Goal: Find specific page/section: Find specific page/section

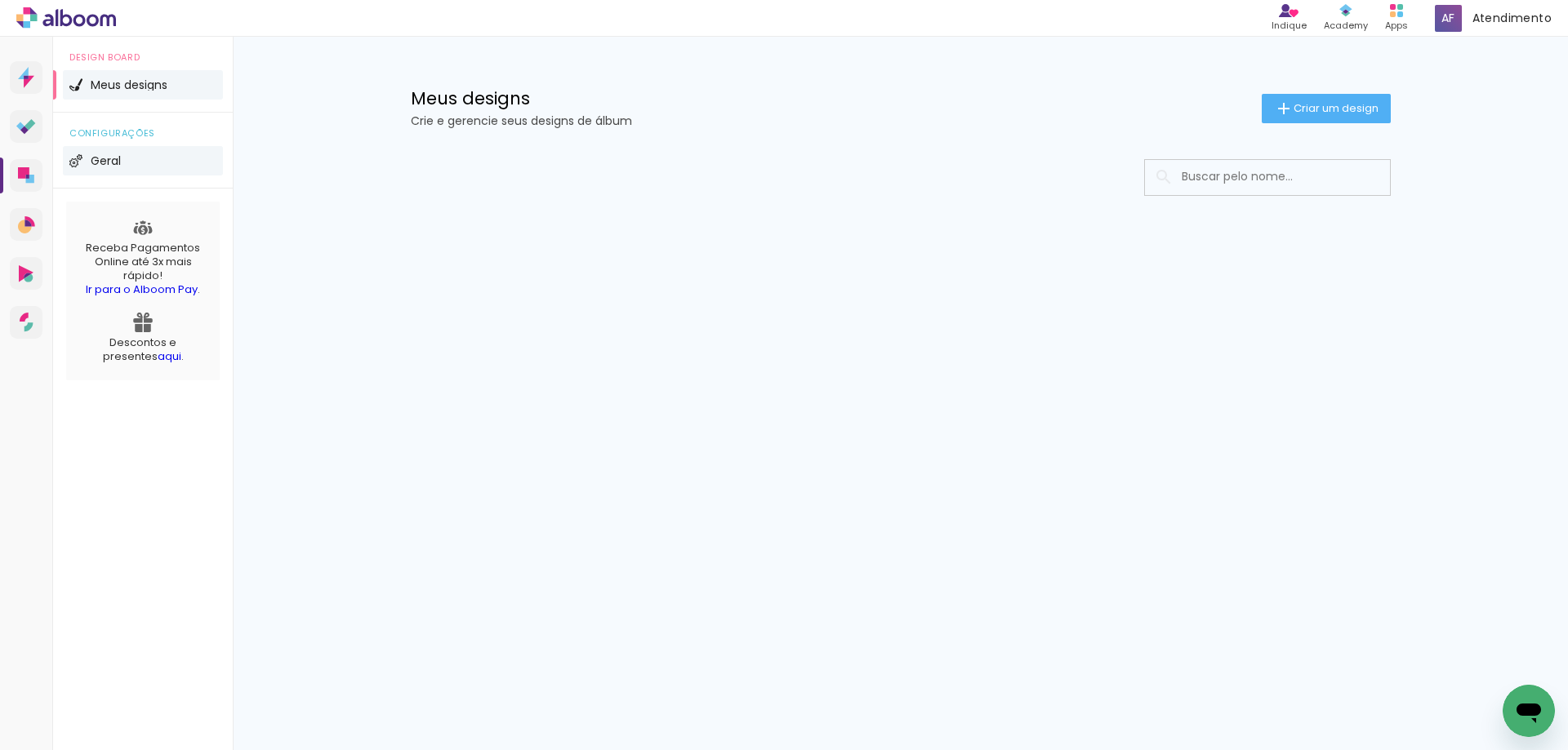
click at [147, 170] on li "Geral" at bounding box center [143, 160] width 160 height 29
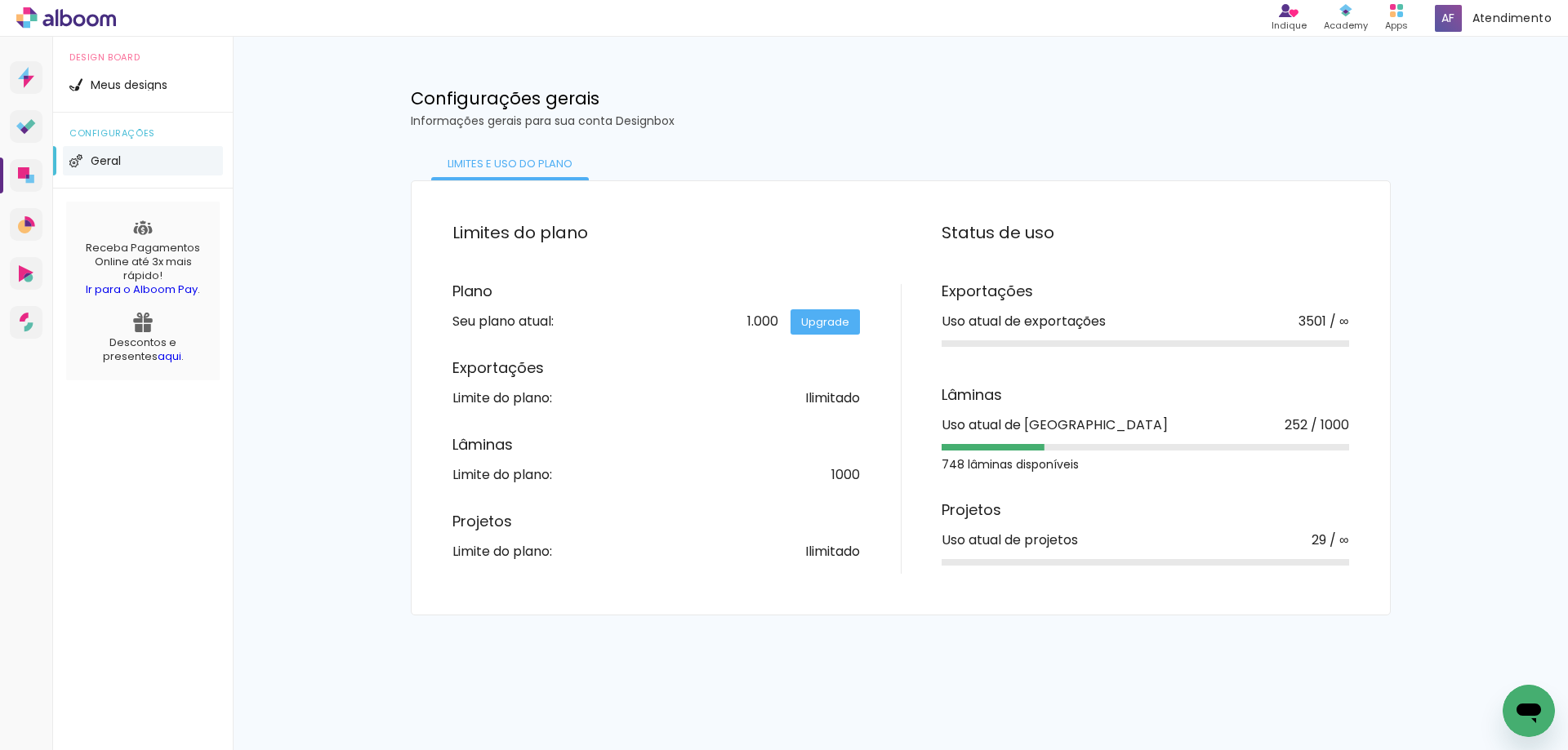
click at [137, 109] on div "Design Board Meus designs" at bounding box center [143, 75] width 179 height 76
click at [133, 67] on div "Design Board Meus designs" at bounding box center [143, 75] width 179 height 76
click at [139, 78] on li "Meus designs" at bounding box center [143, 84] width 160 height 29
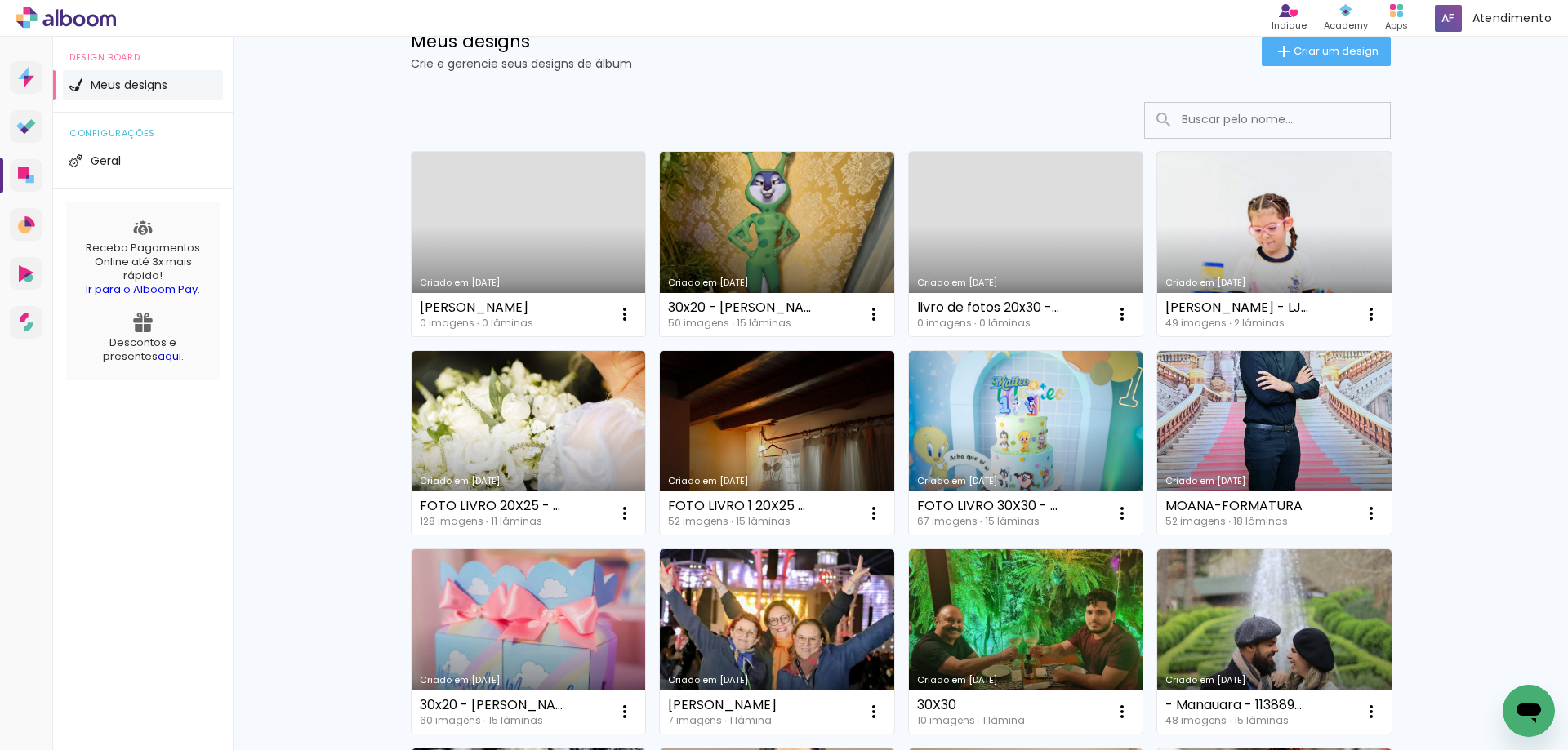
scroll to position [163, 0]
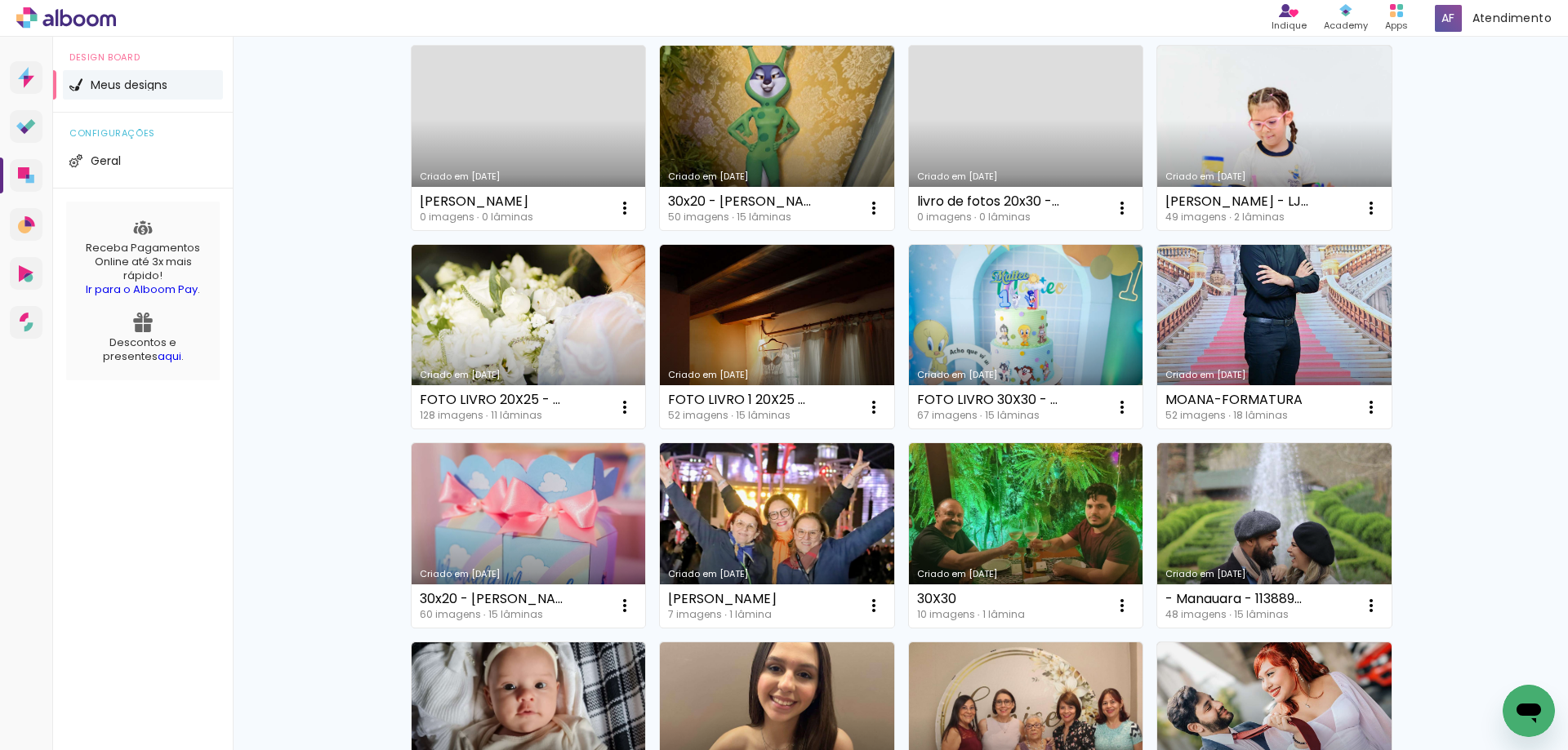
click at [534, 275] on link "Criado em 26/09/25" at bounding box center [529, 337] width 235 height 184
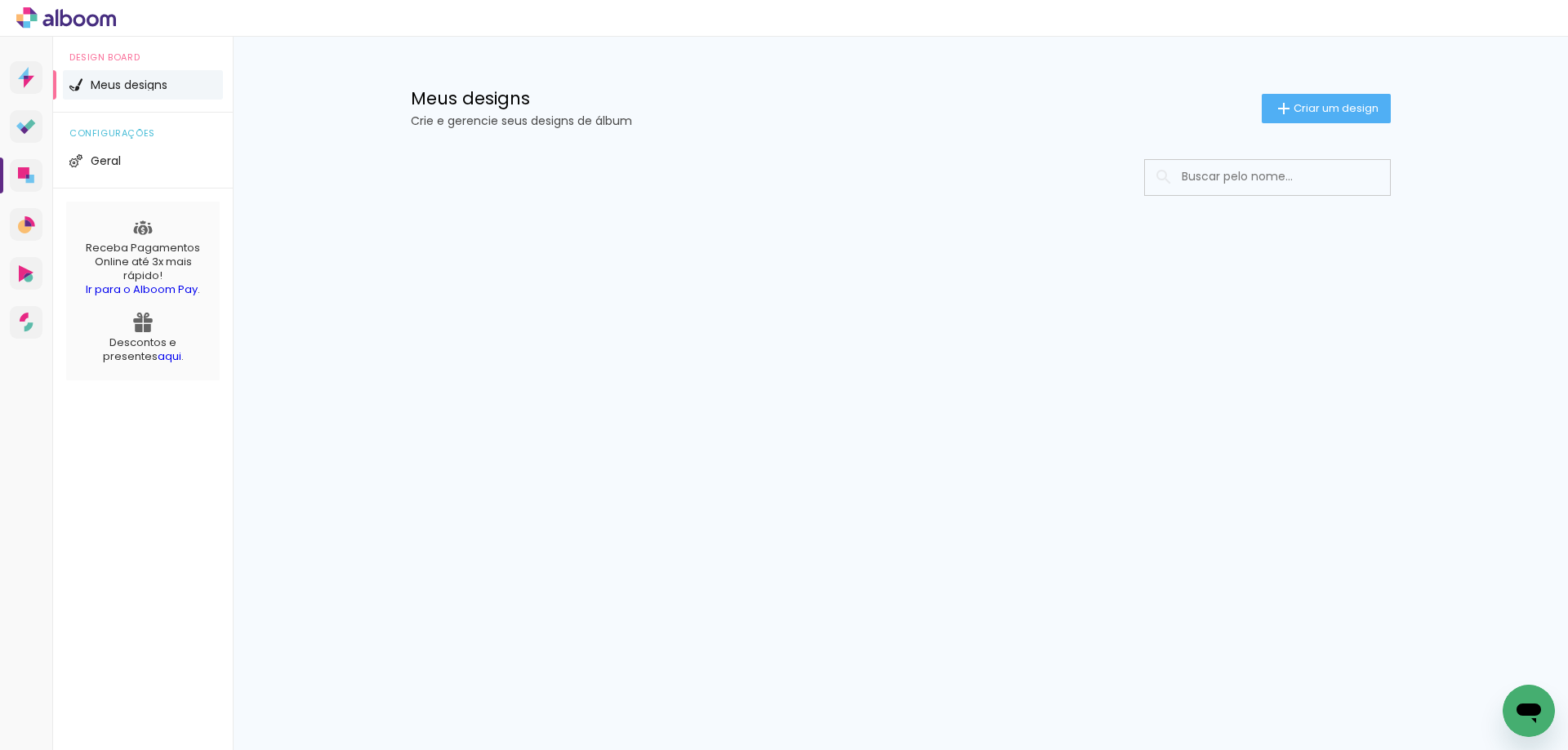
click at [116, 103] on div "Design Board Meus designs" at bounding box center [143, 75] width 179 height 76
click at [127, 87] on span "Meus designs" at bounding box center [129, 84] width 77 height 11
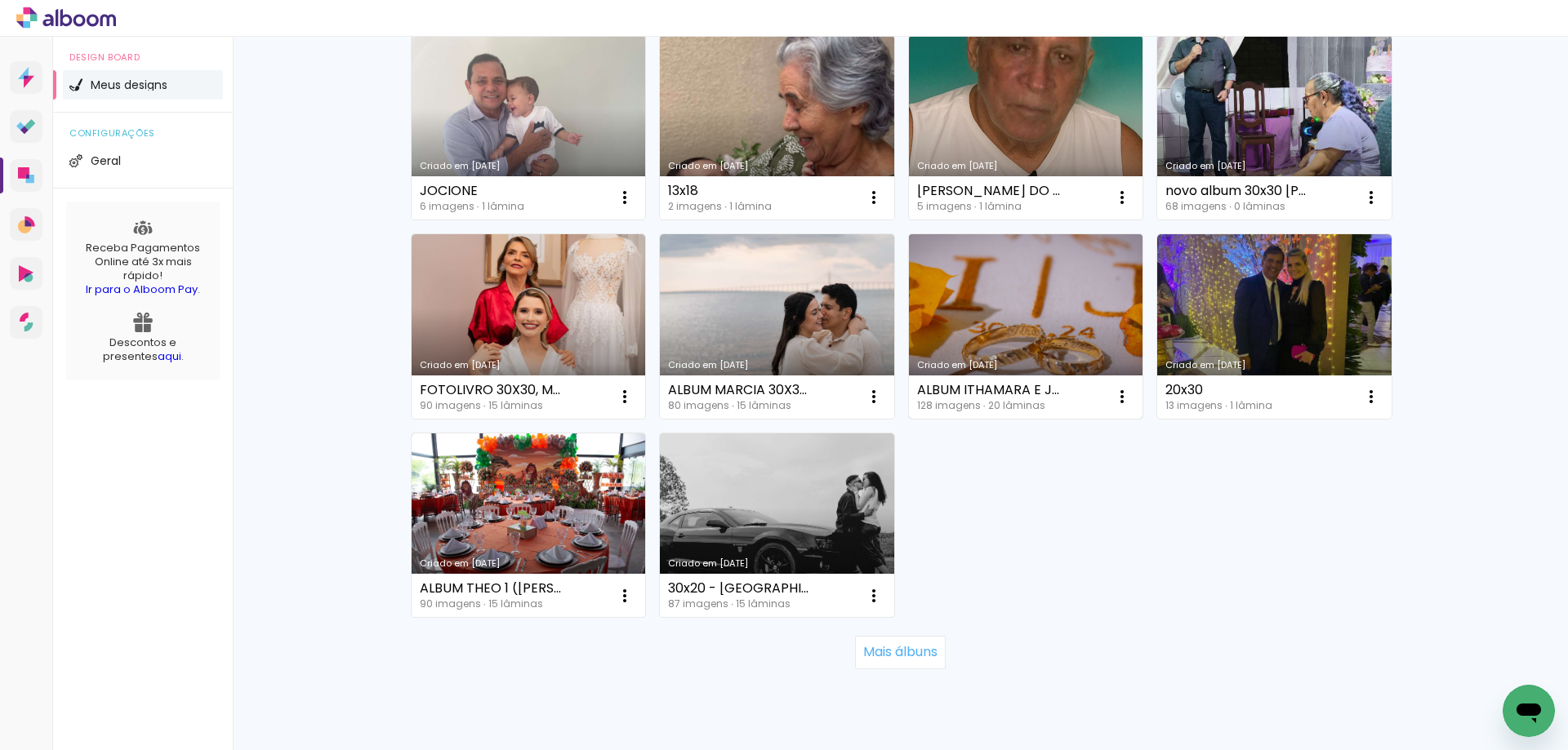
scroll to position [941, 0]
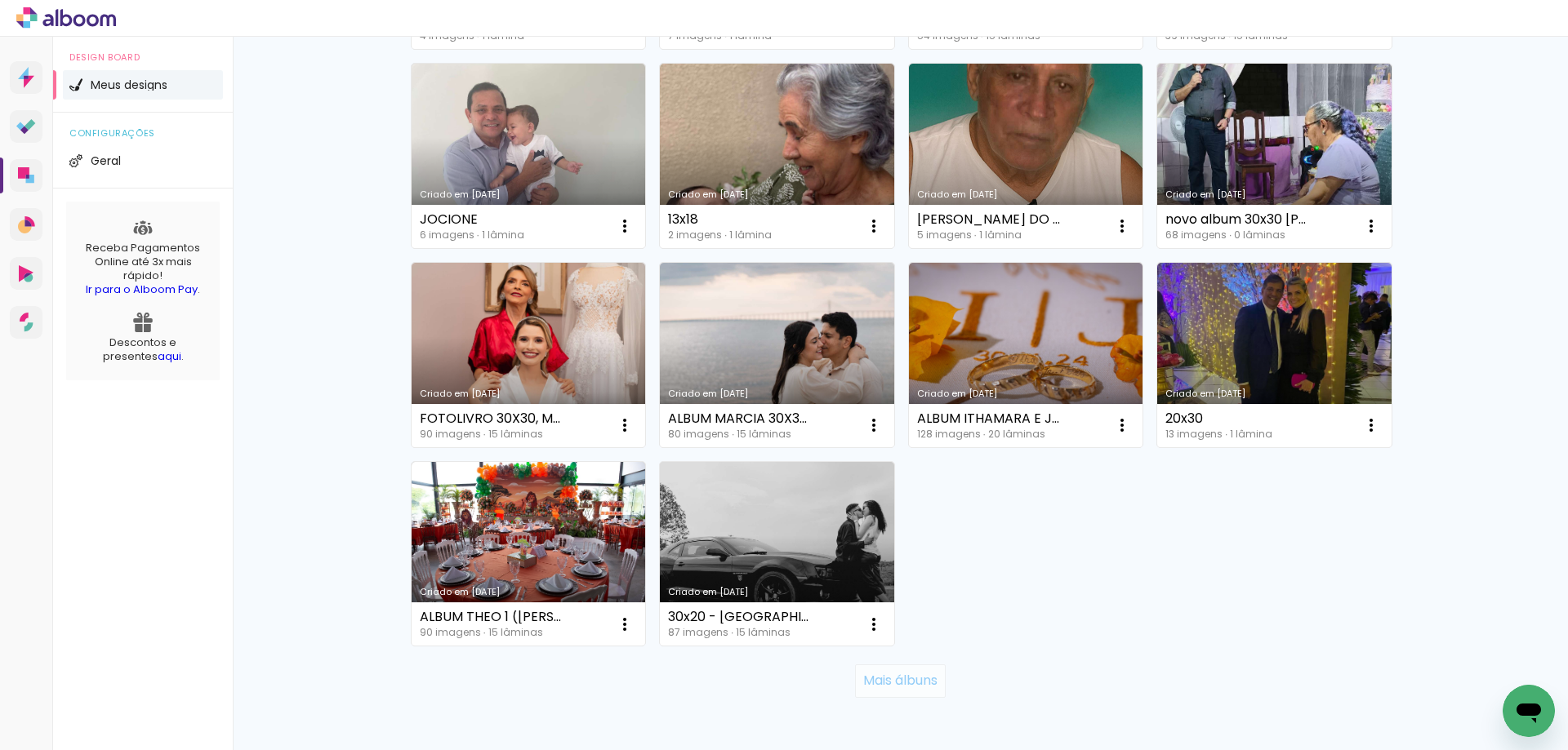
click at [0, 0] on slot "Mais álbuns" at bounding box center [0, 0] width 0 height 0
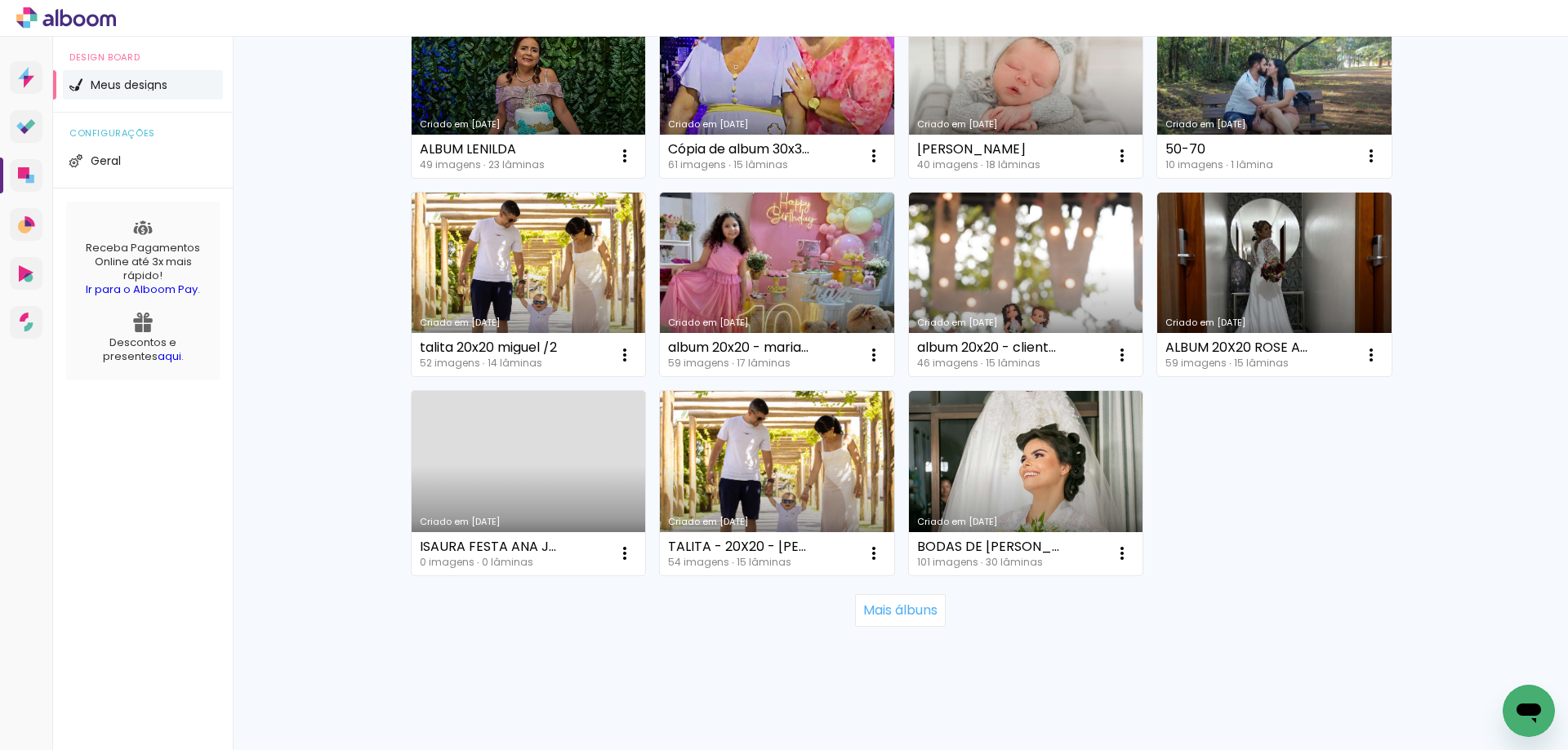
scroll to position [2215, 0]
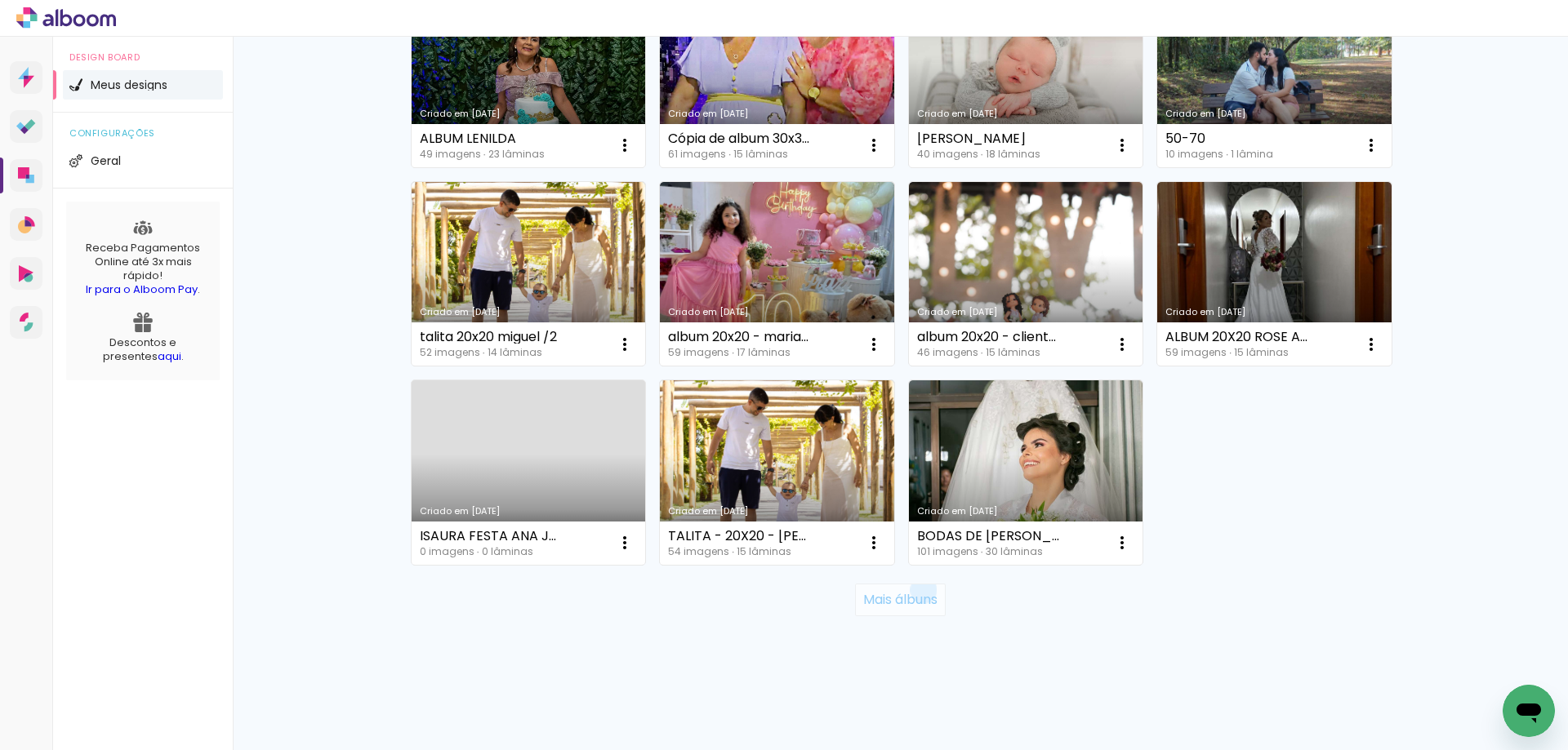
click at [0, 0] on slot "Mais álbuns" at bounding box center [0, 0] width 0 height 0
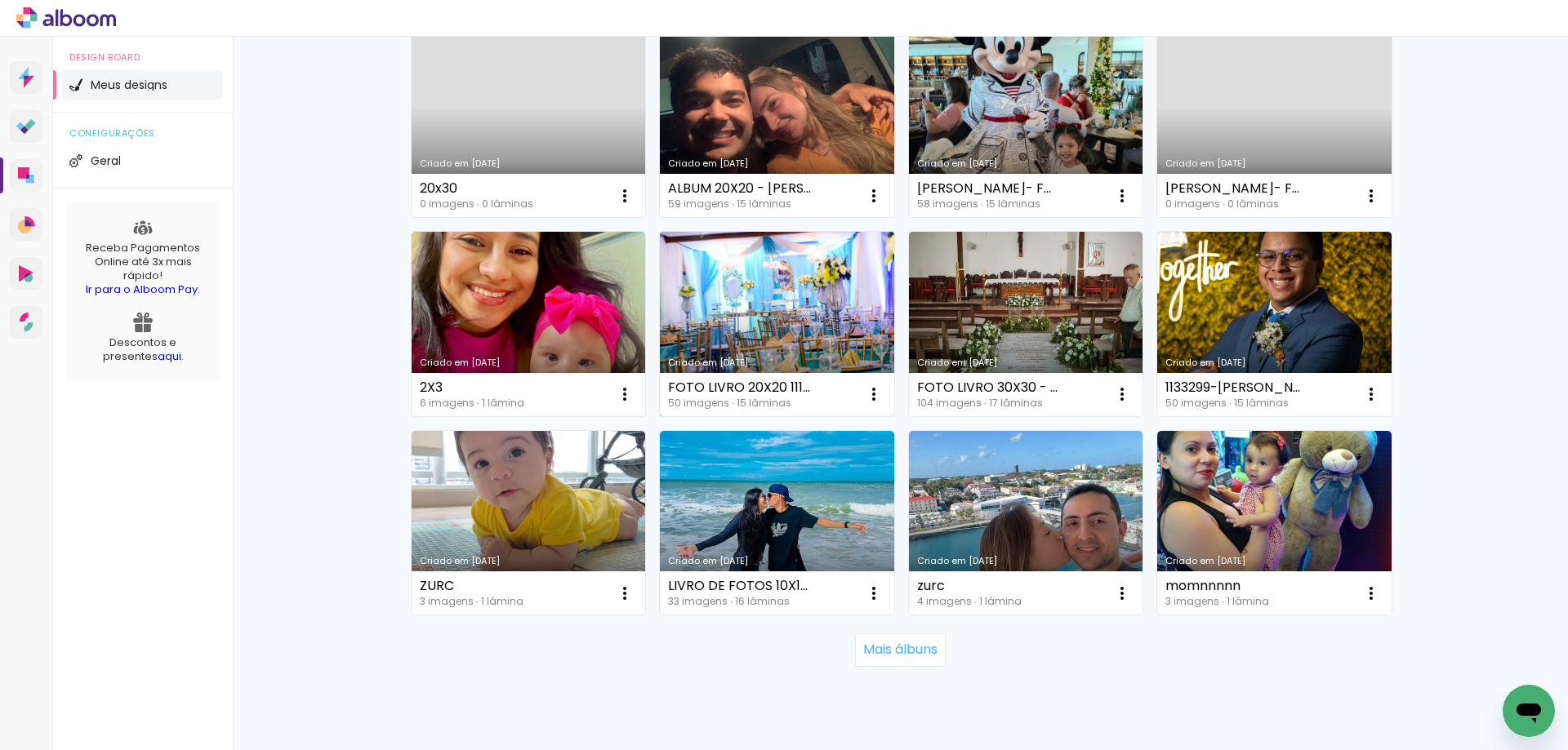
scroll to position [3408, 0]
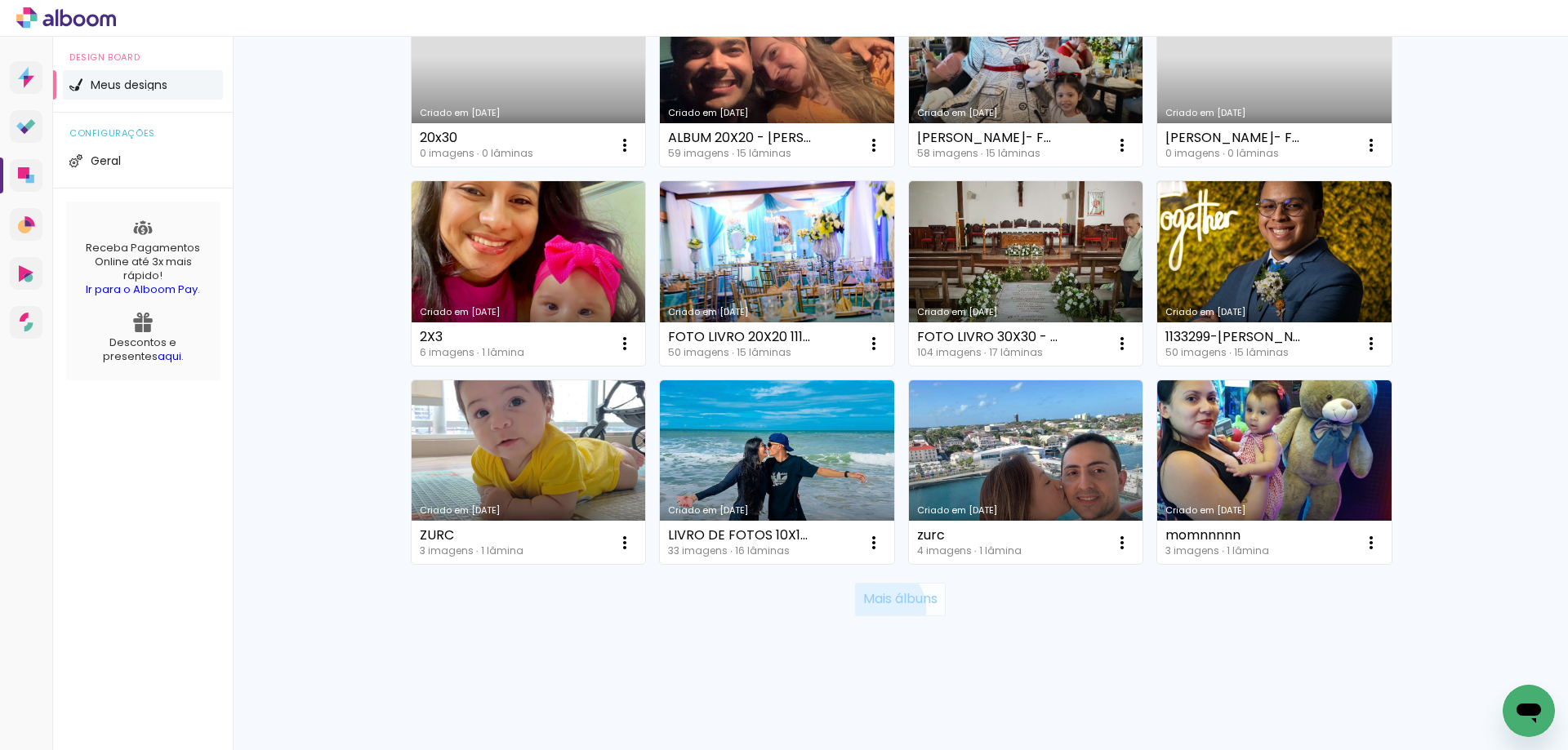
click at [875, 608] on paper-button "Mais álbuns" at bounding box center [900, 599] width 91 height 33
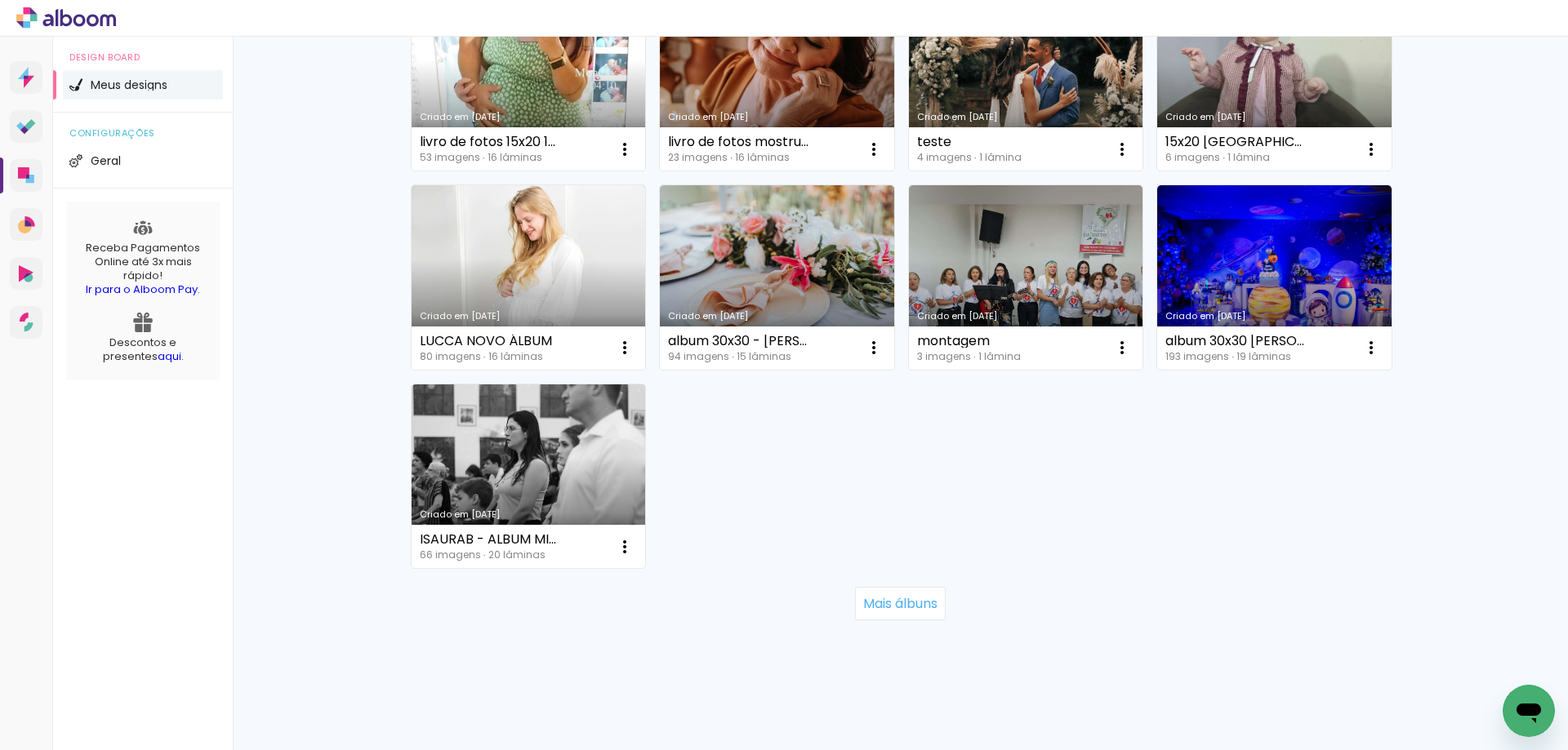
scroll to position [4800, 0]
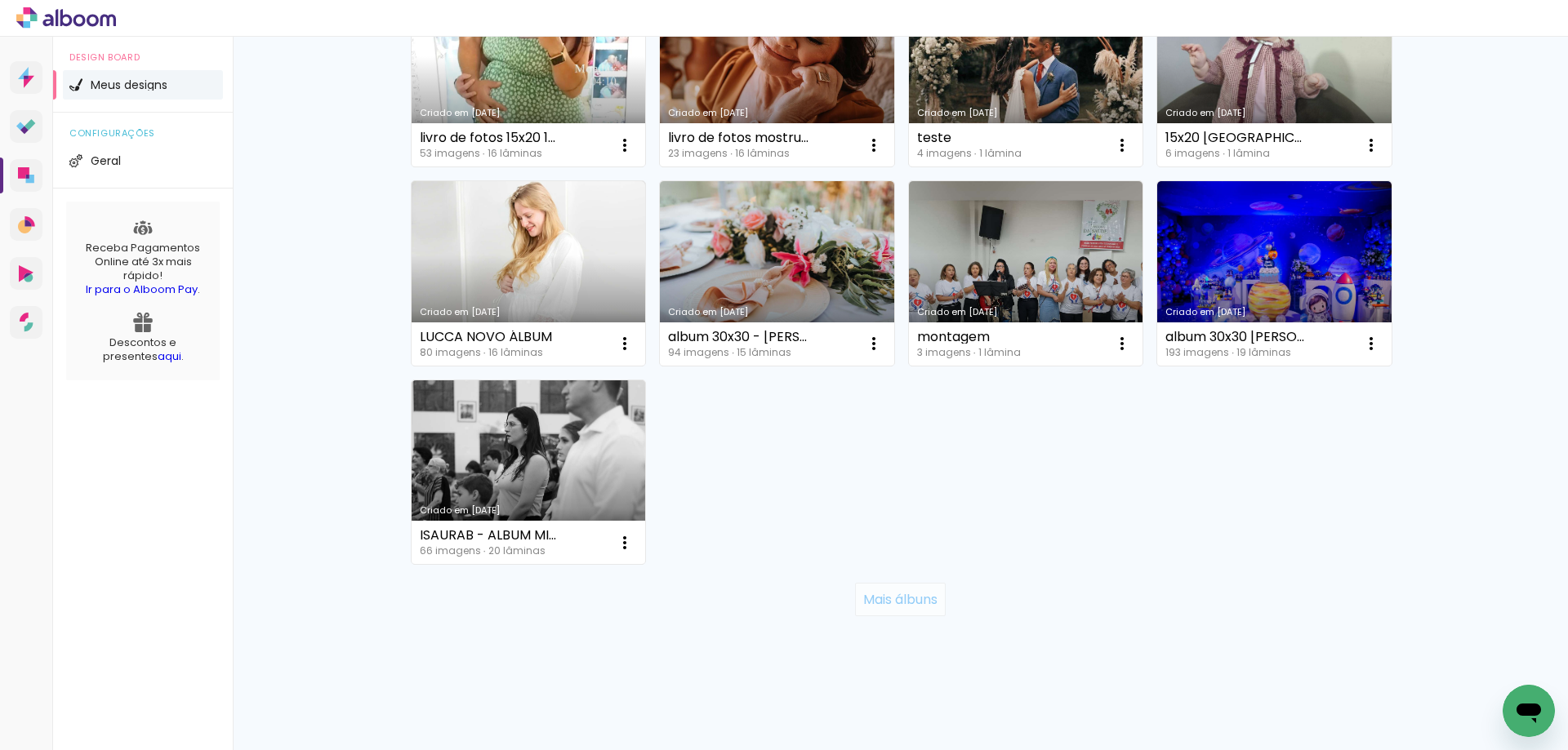
click at [0, 0] on slot "Mais álbuns" at bounding box center [0, 0] width 0 height 0
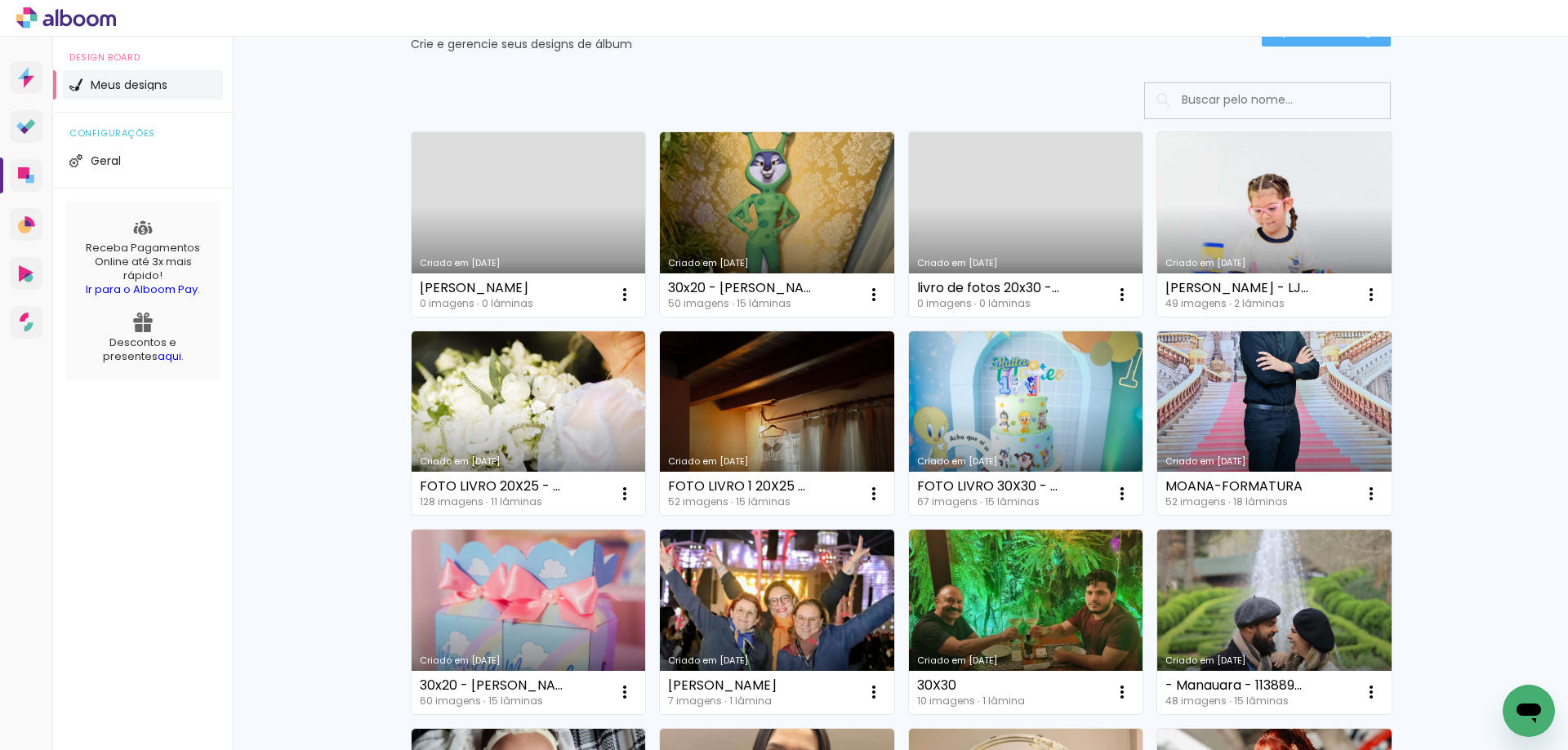
scroll to position [0, 0]
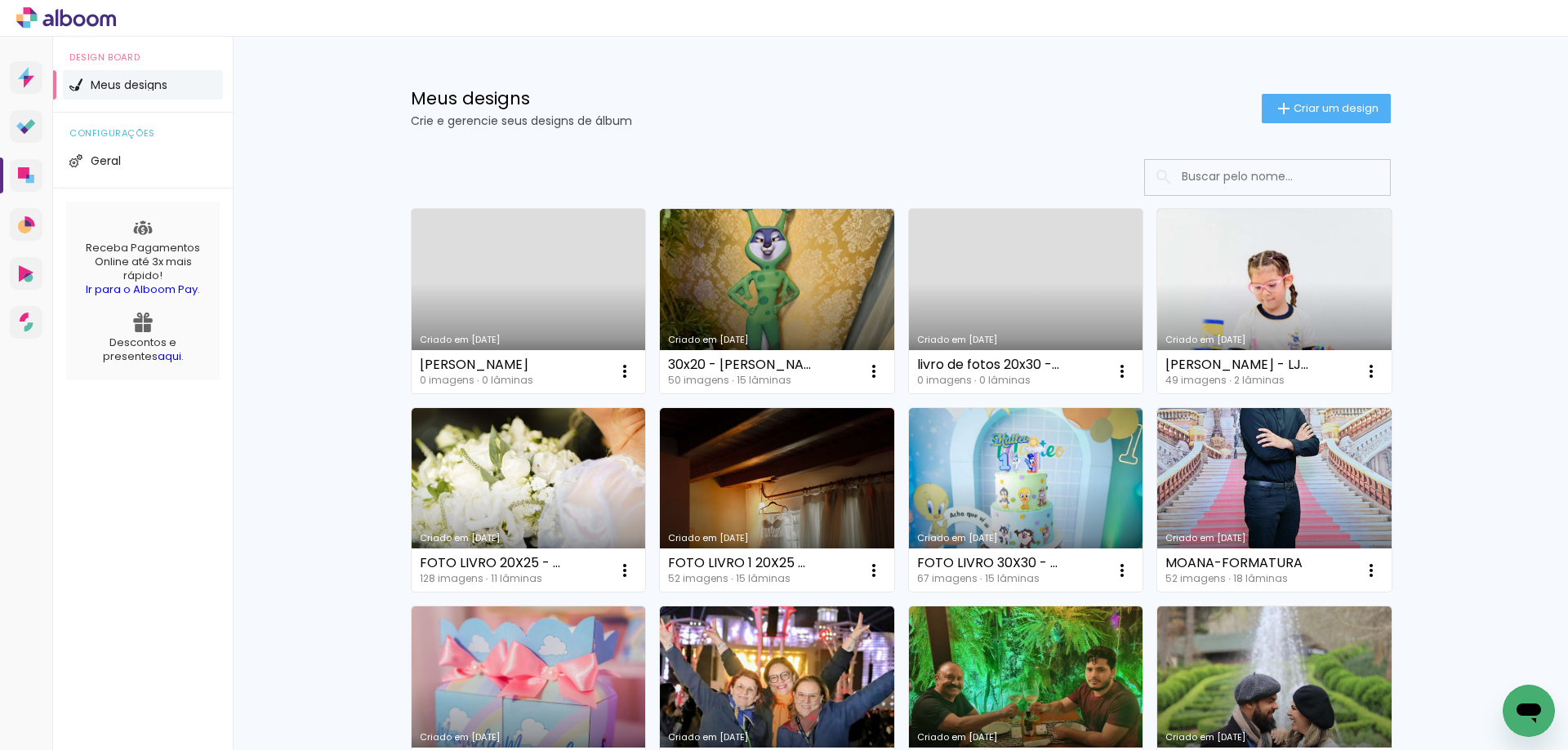
click at [1251, 165] on input at bounding box center [1290, 177] width 233 height 34
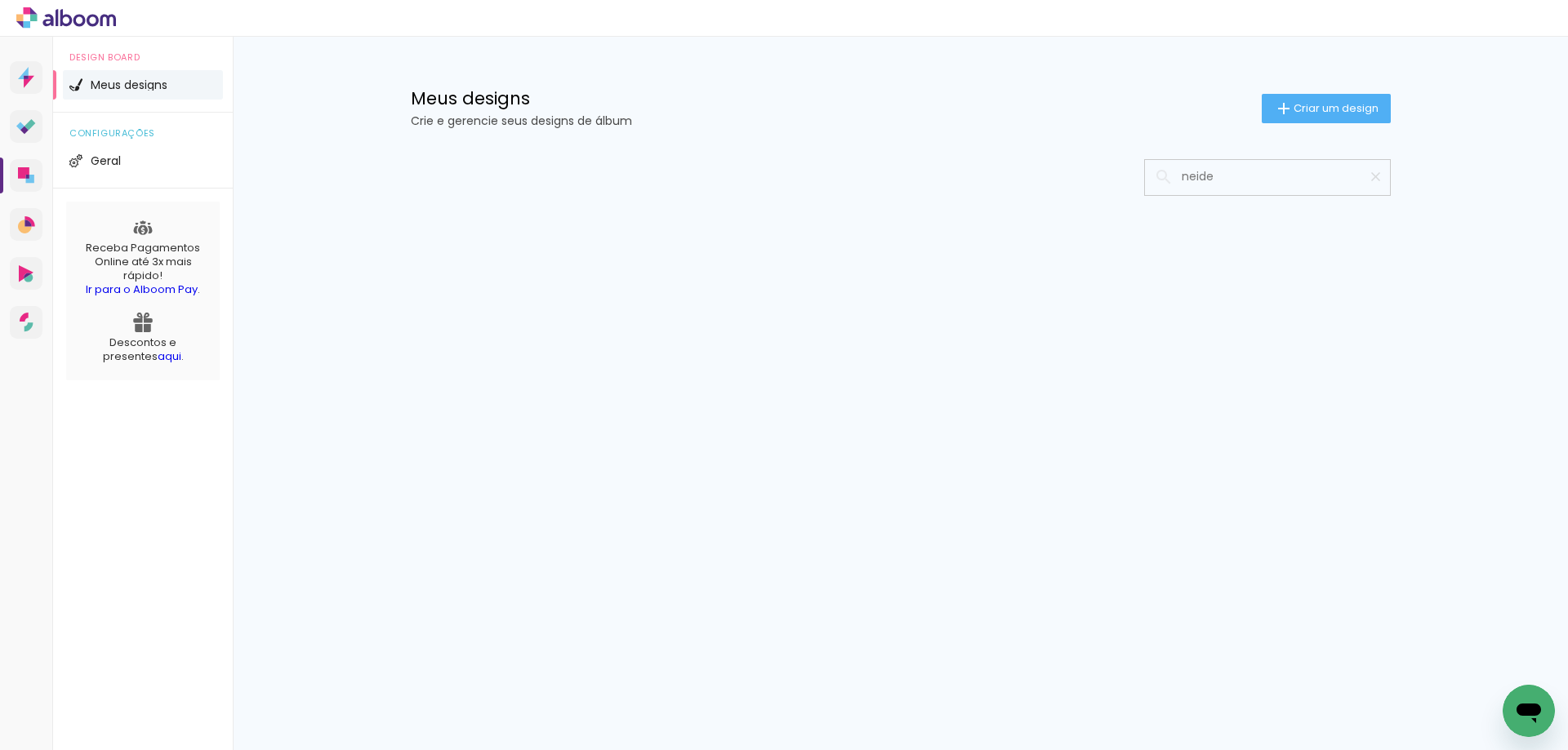
click at [1234, 178] on input "neide" at bounding box center [1276, 177] width 204 height 34
type input "neide"
type paper-input "neide"
click at [1195, 178] on input "neide" at bounding box center [1276, 177] width 204 height 34
click at [1189, 172] on input "neide" at bounding box center [1276, 177] width 204 height 34
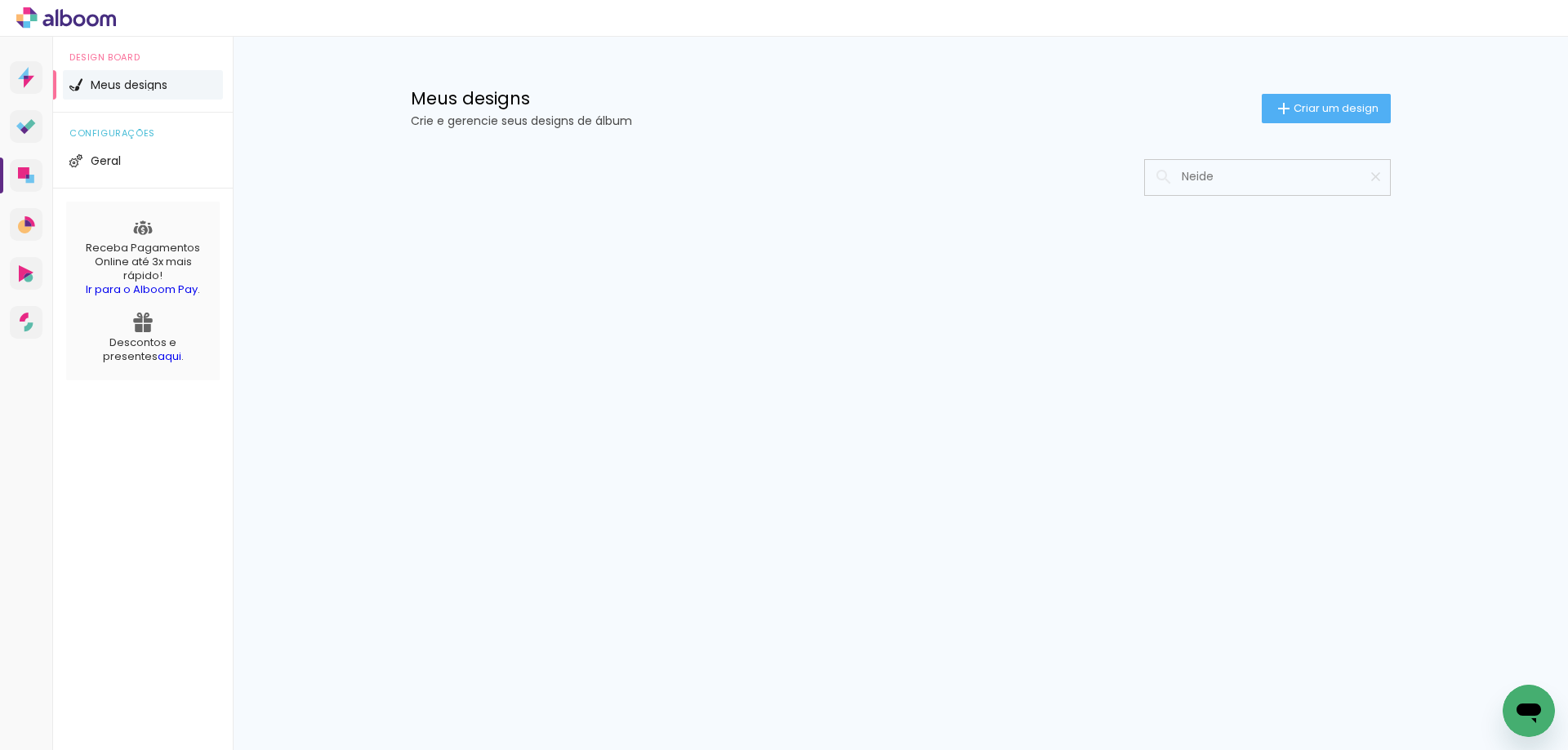
type input "Neide"
type paper-input "Neide"
click at [1199, 174] on input "Neide" at bounding box center [1276, 177] width 204 height 34
click at [1381, 180] on iron-icon at bounding box center [1376, 177] width 16 height 16
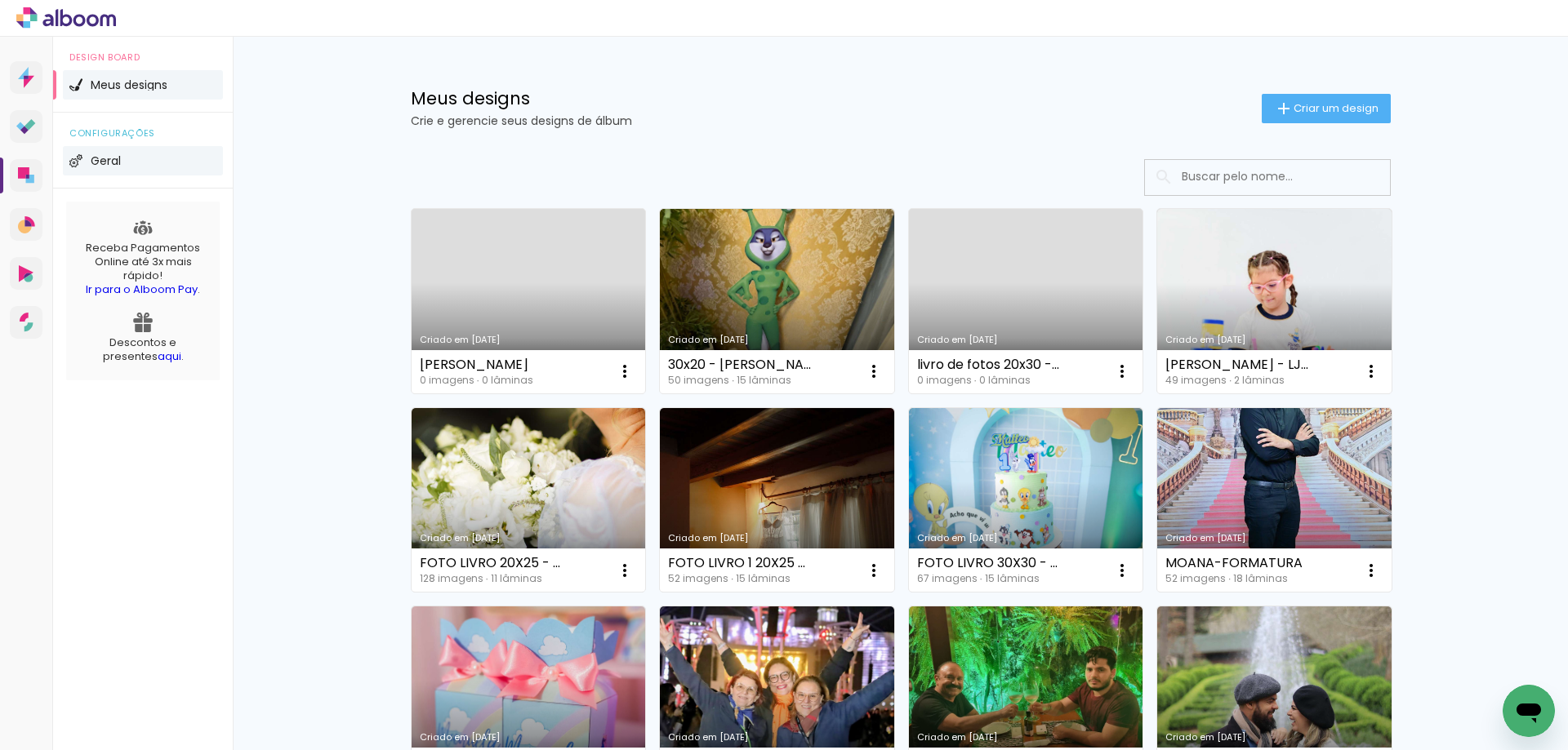
click at [129, 171] on li "Geral" at bounding box center [143, 160] width 160 height 29
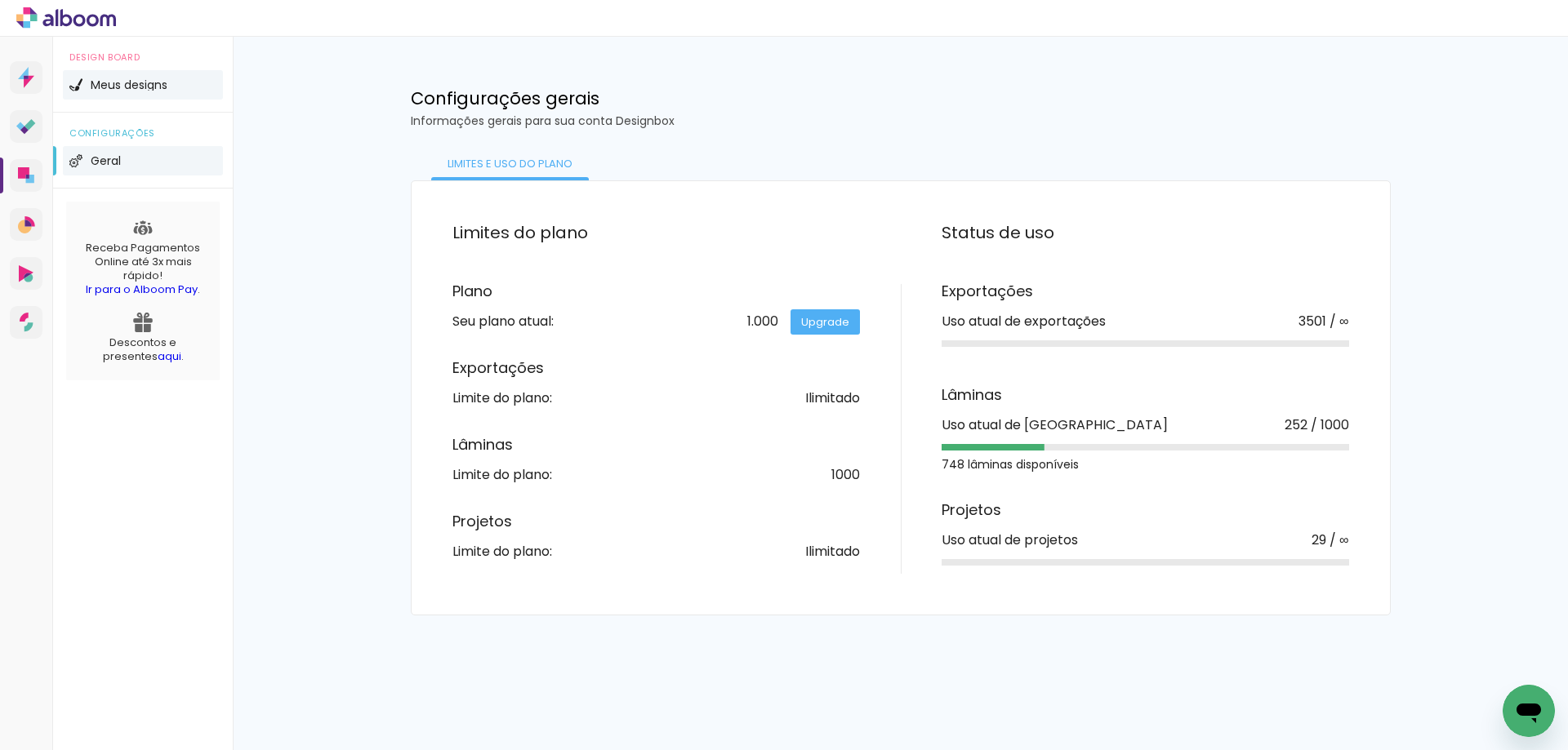
click at [125, 84] on span "Meus designs" at bounding box center [129, 84] width 77 height 11
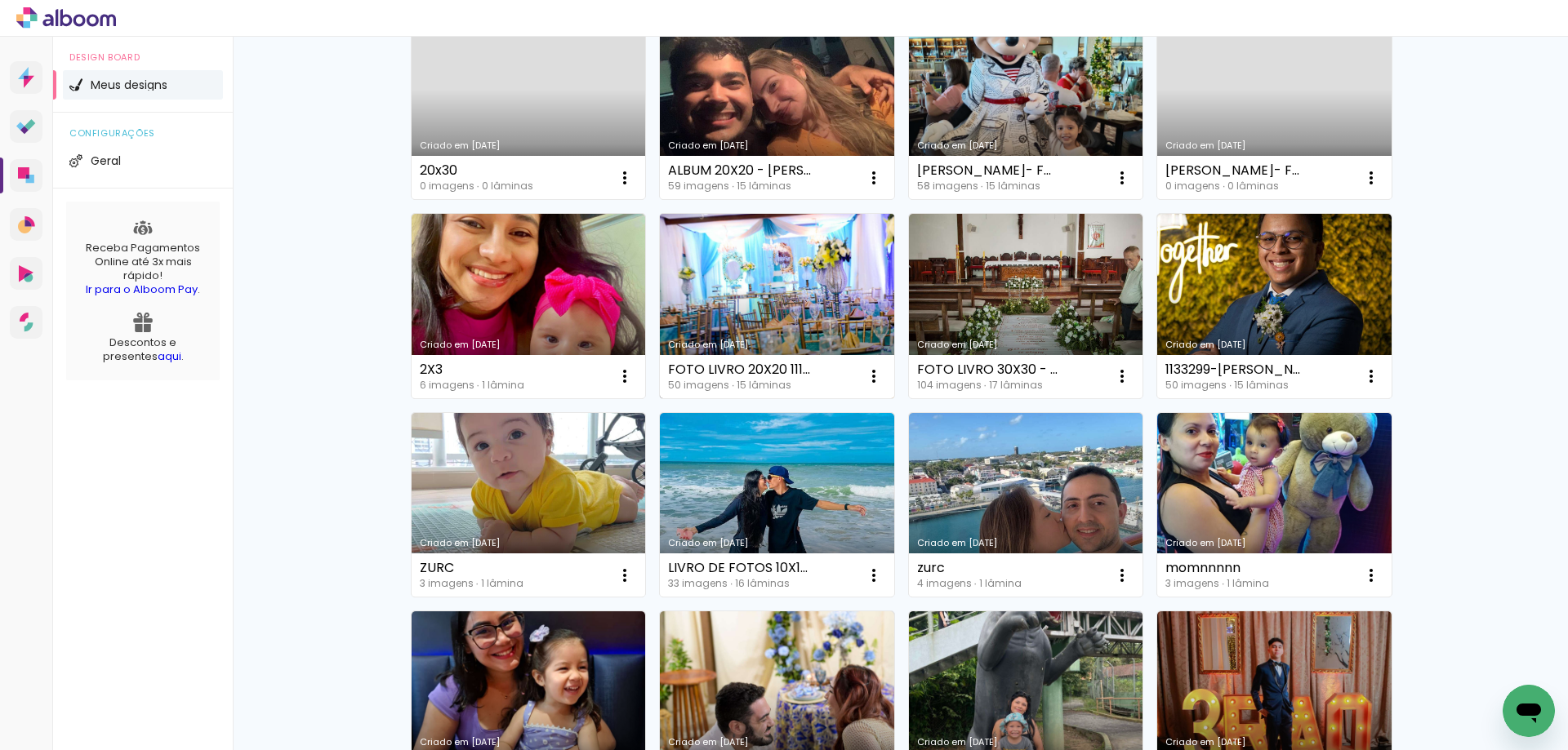
scroll to position [3428, 0]
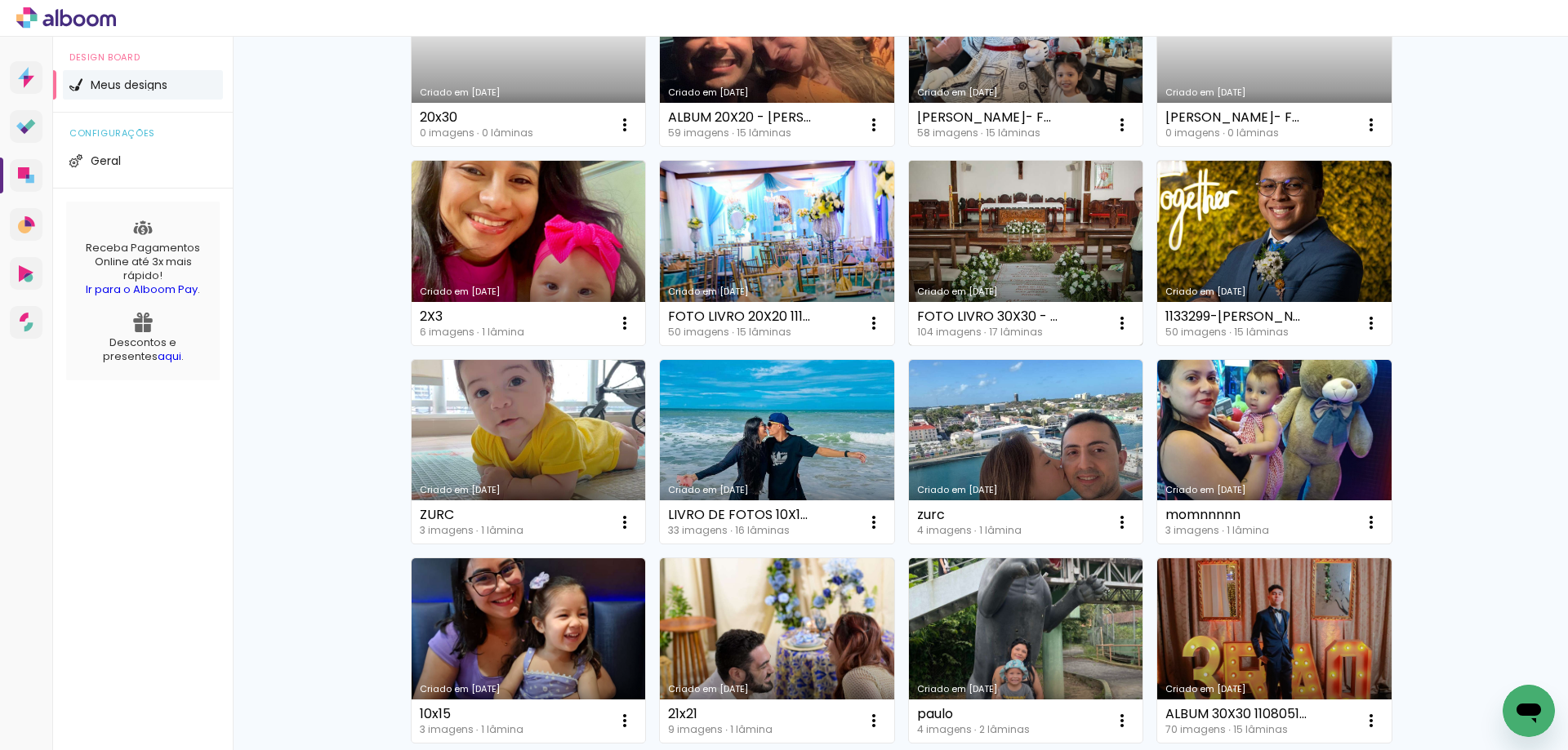
click at [1009, 232] on link "Criado em 19/05/25" at bounding box center [1026, 253] width 235 height 184
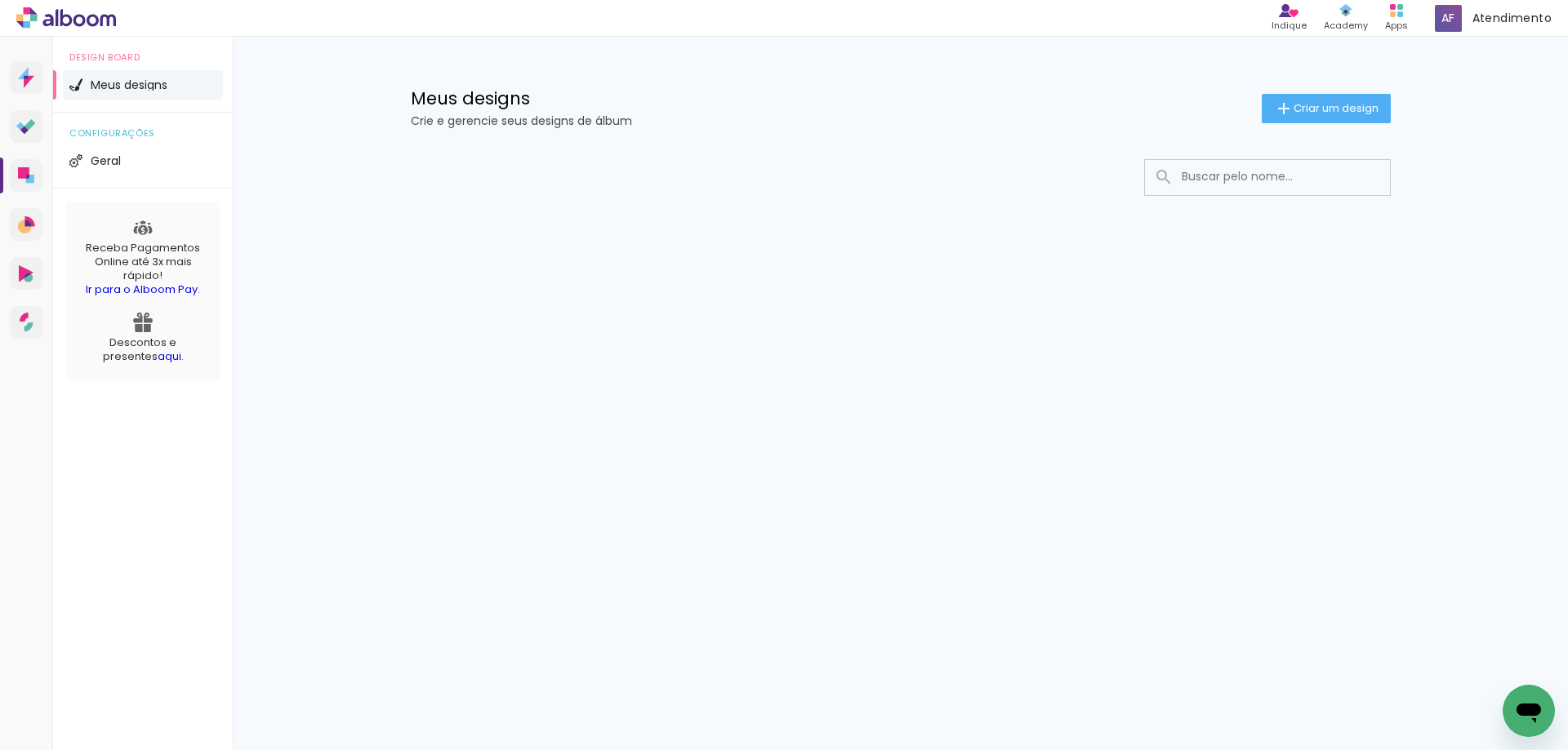
click at [1246, 188] on input at bounding box center [1290, 177] width 233 height 34
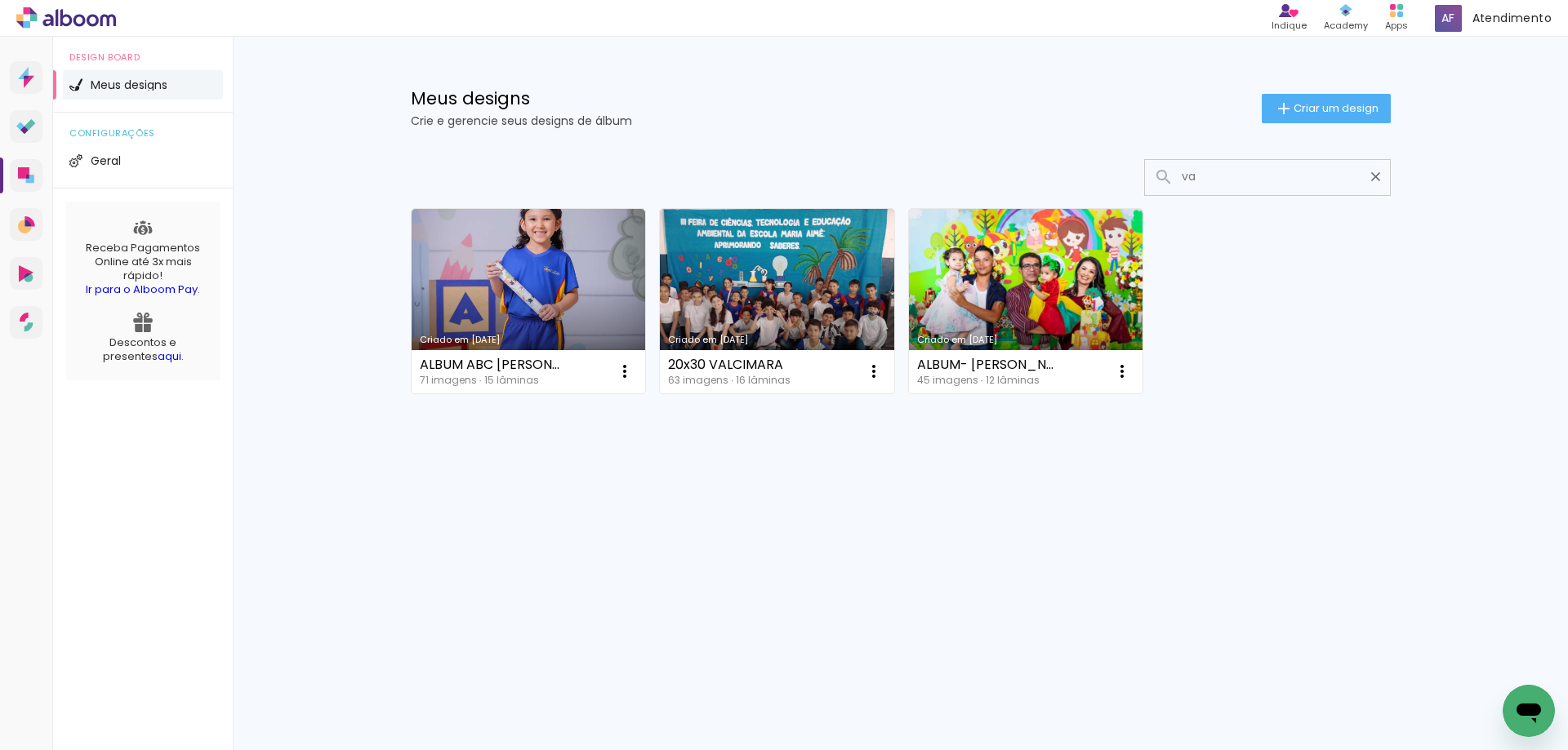
type input "v"
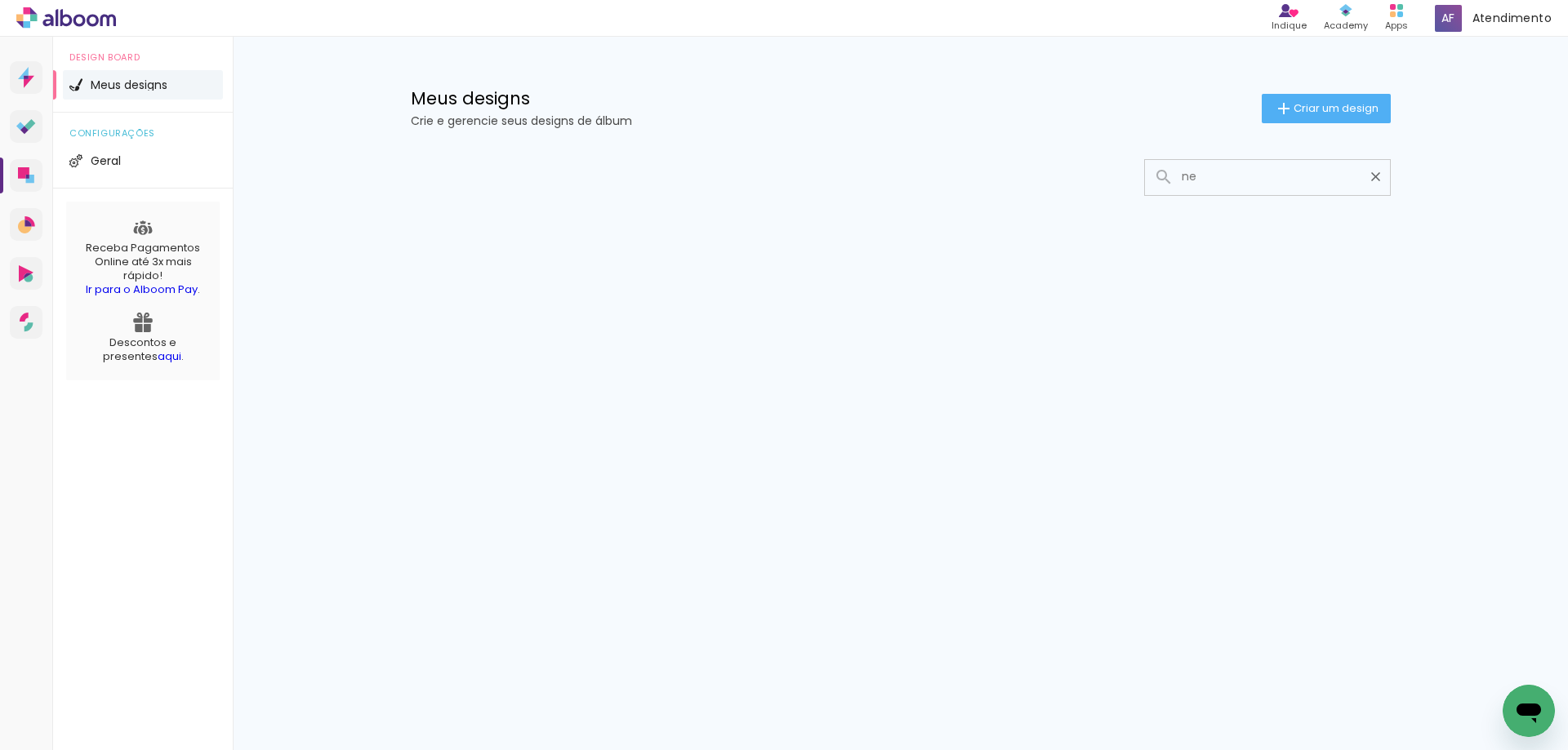
type input "n"
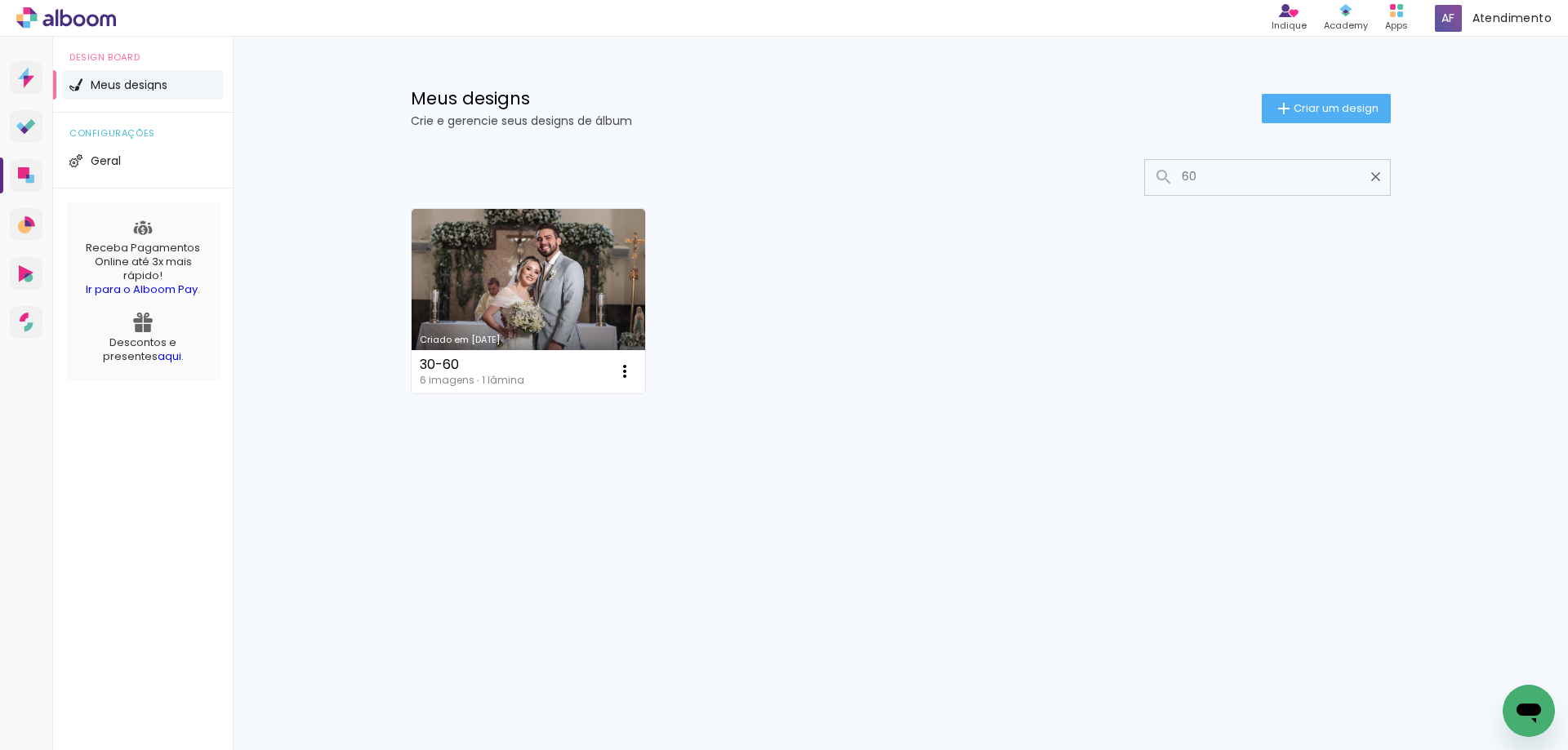
type input "60"
type paper-input "60"
click at [1377, 173] on iron-icon at bounding box center [1376, 177] width 16 height 16
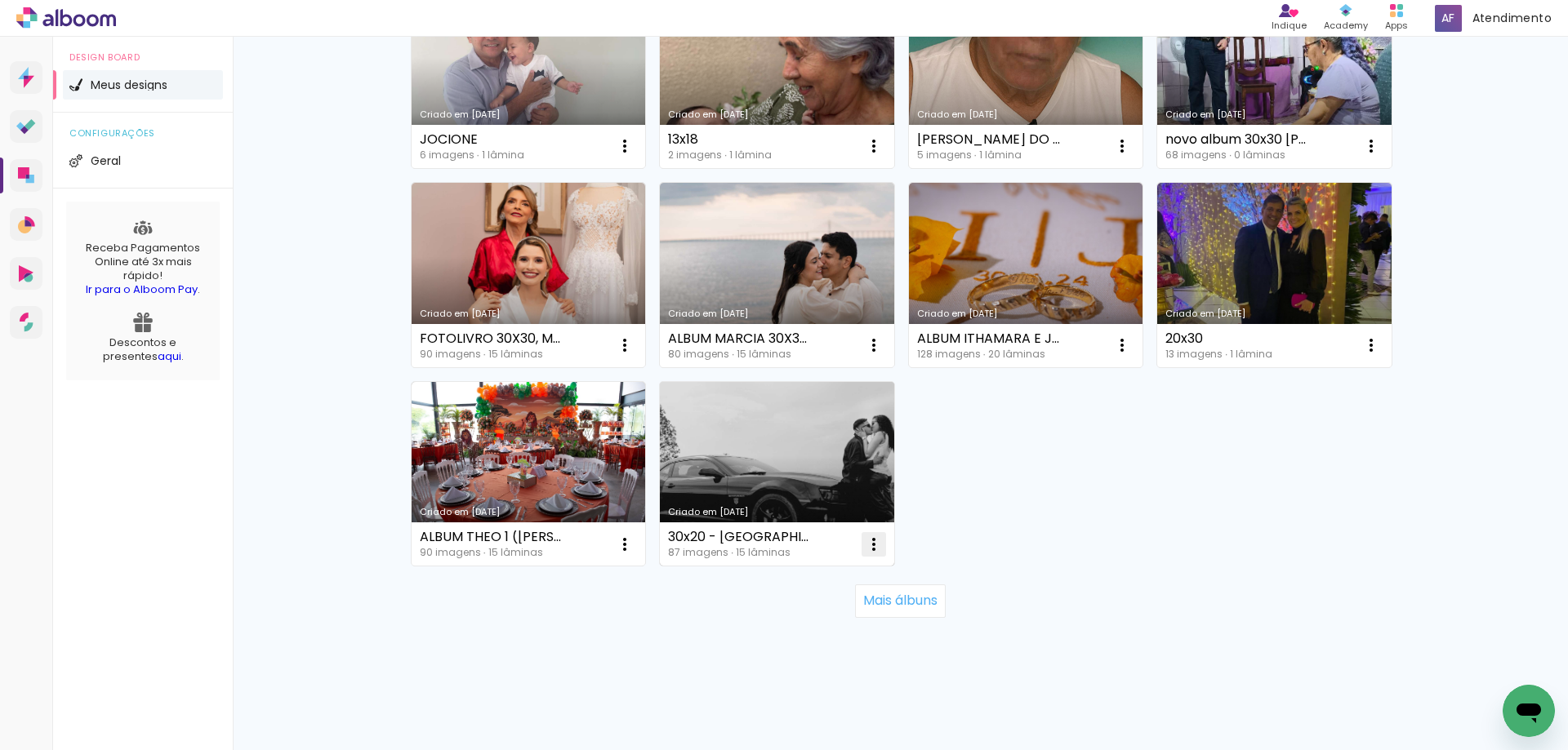
scroll to position [1022, 0]
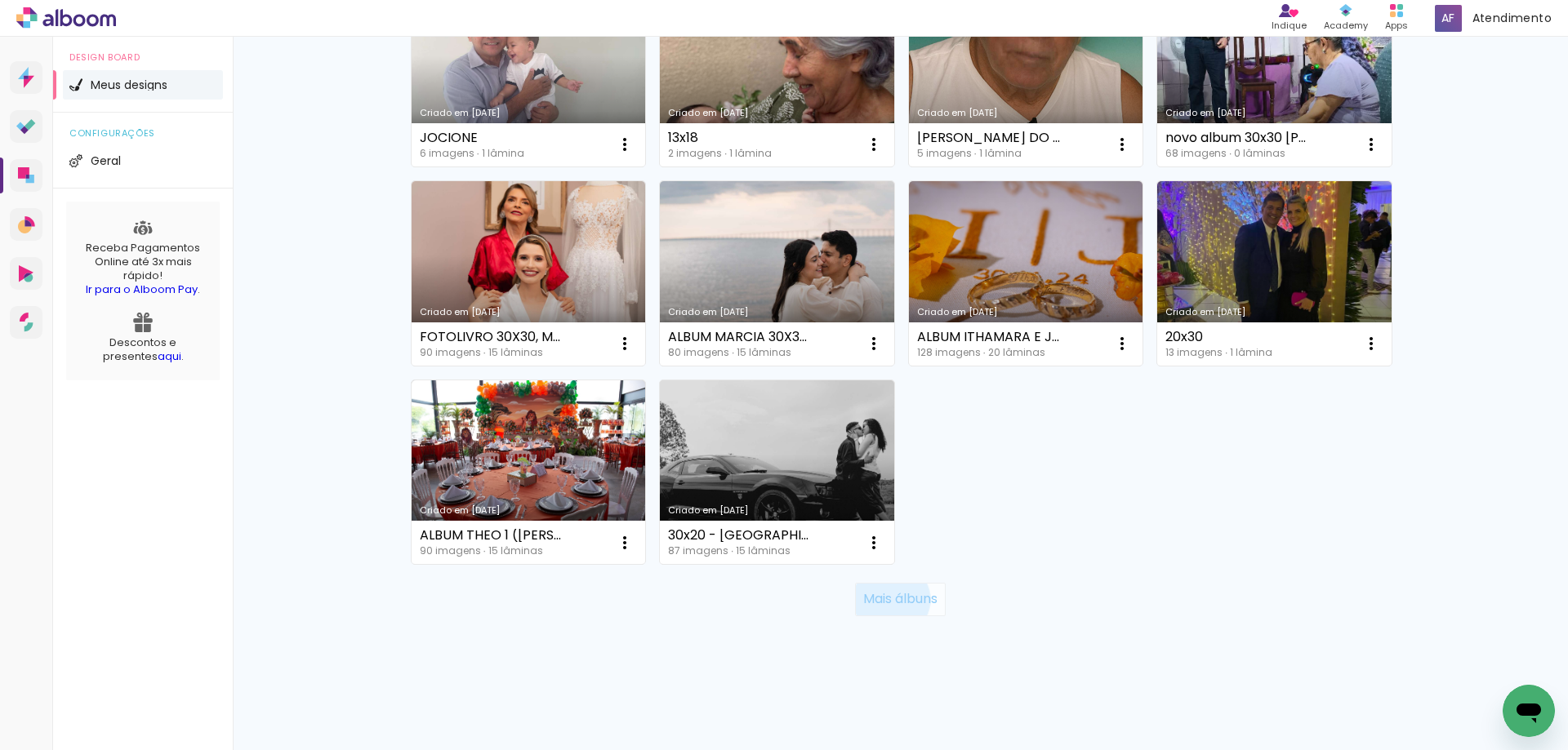
click at [0, 0] on slot "Mais álbuns" at bounding box center [0, 0] width 0 height 0
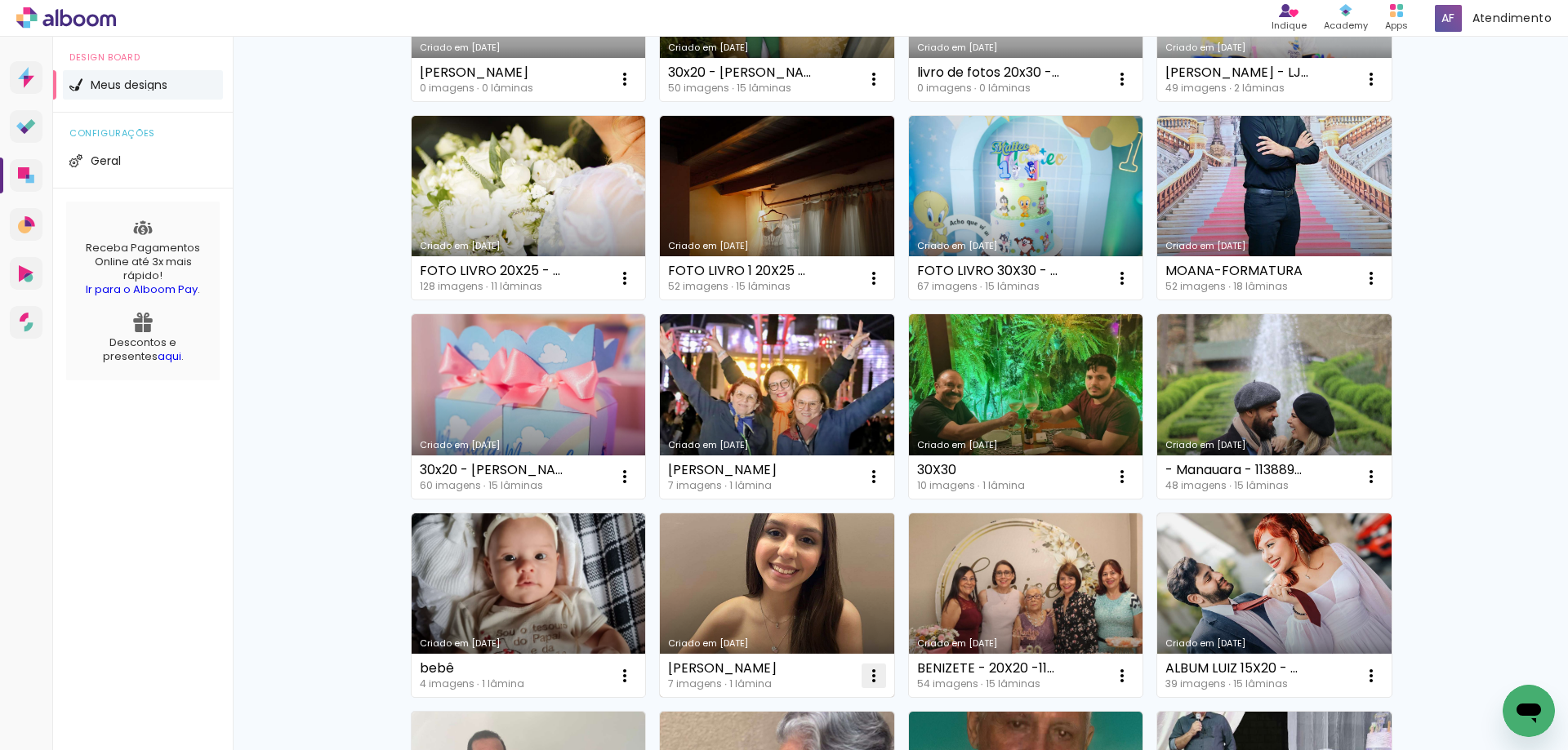
scroll to position [0, 0]
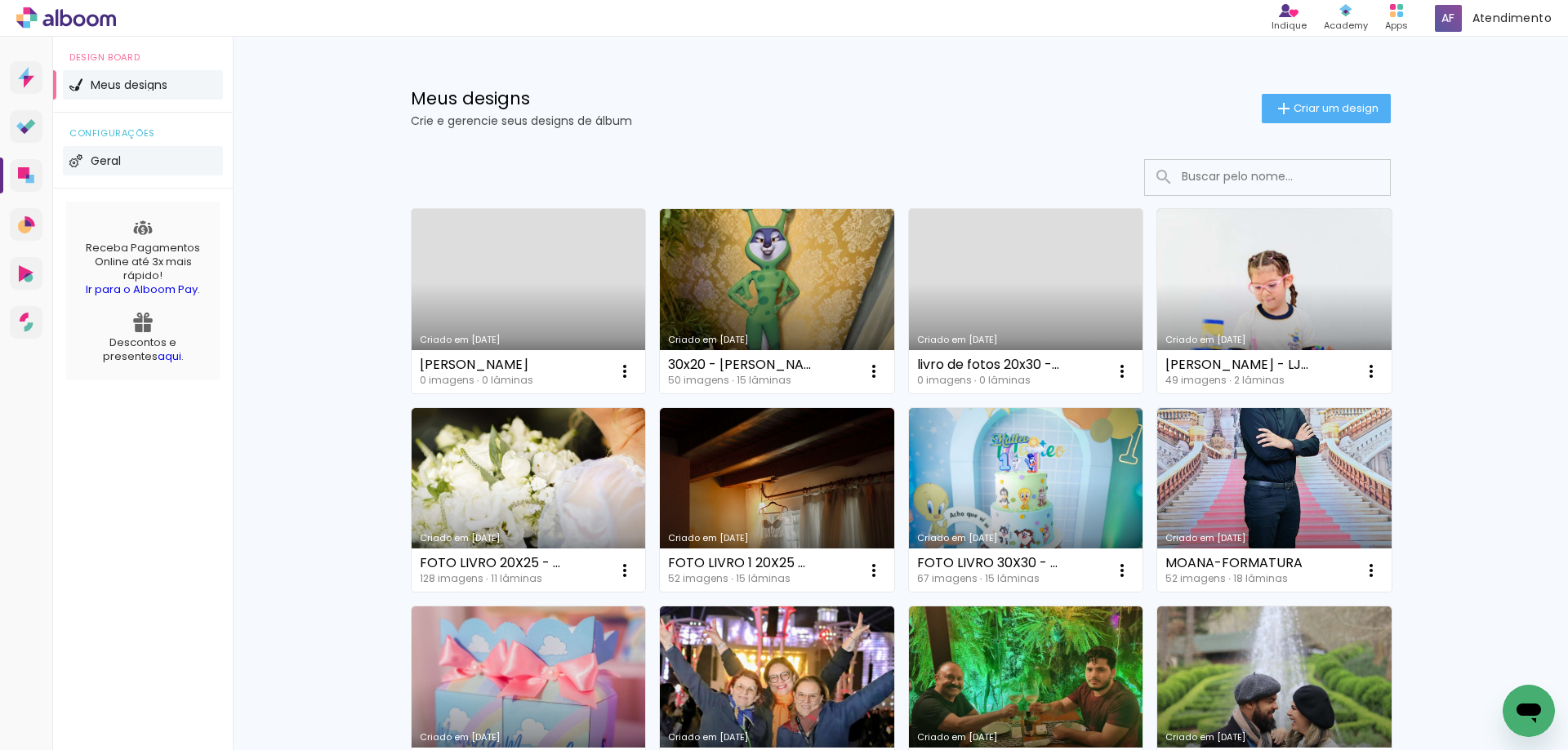
click at [102, 153] on li "Geral" at bounding box center [143, 160] width 160 height 29
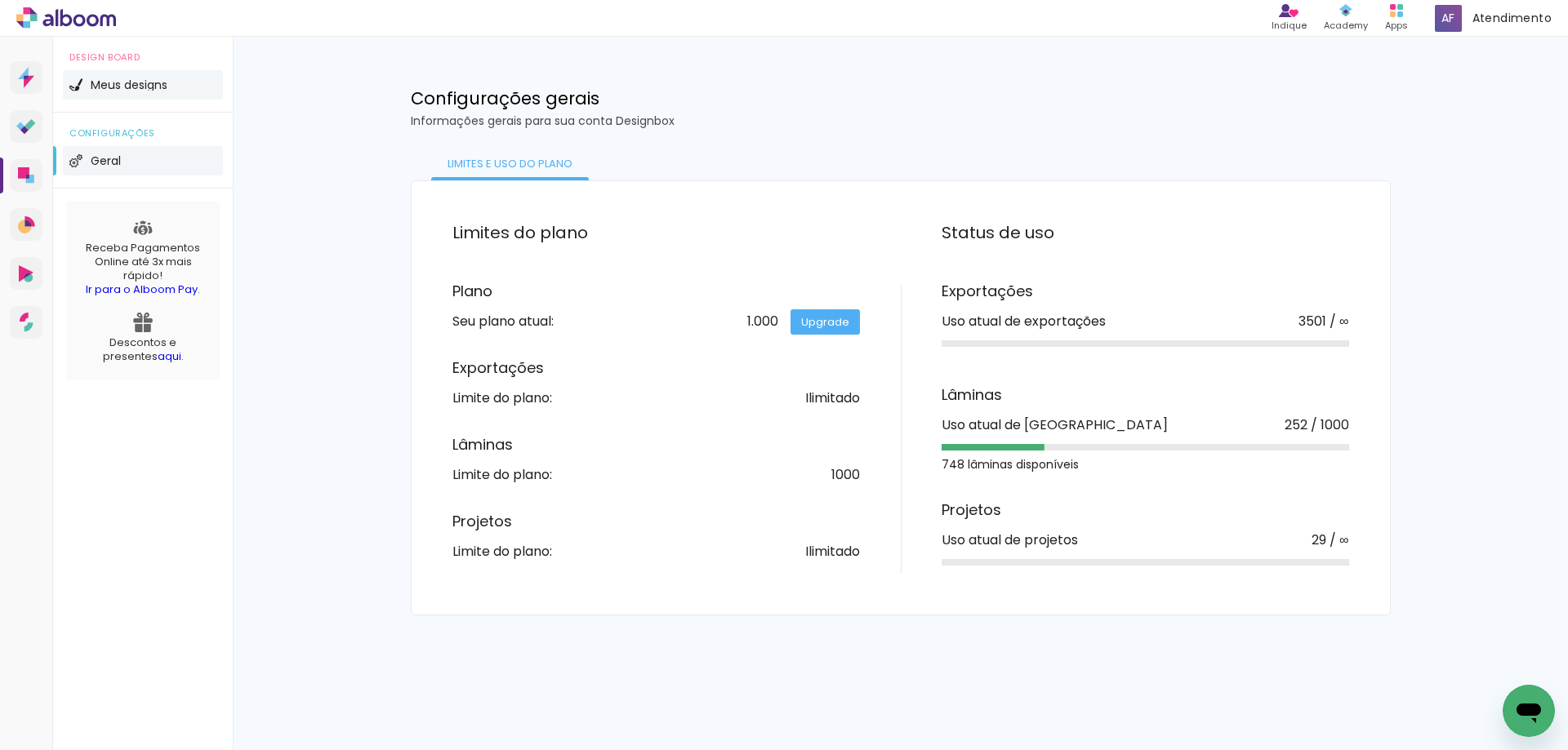
click at [127, 97] on li "Meus designs" at bounding box center [143, 84] width 160 height 29
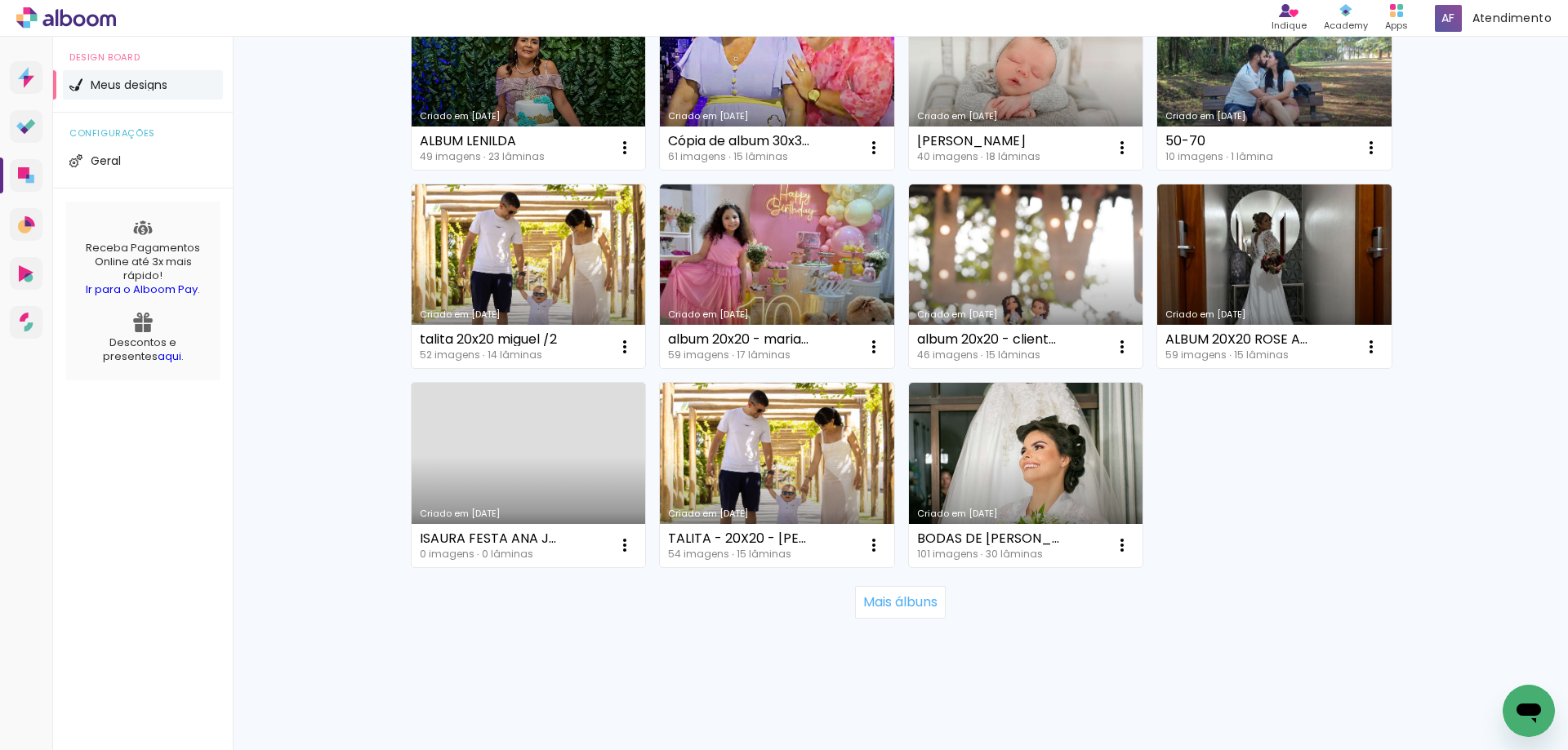
scroll to position [2215, 0]
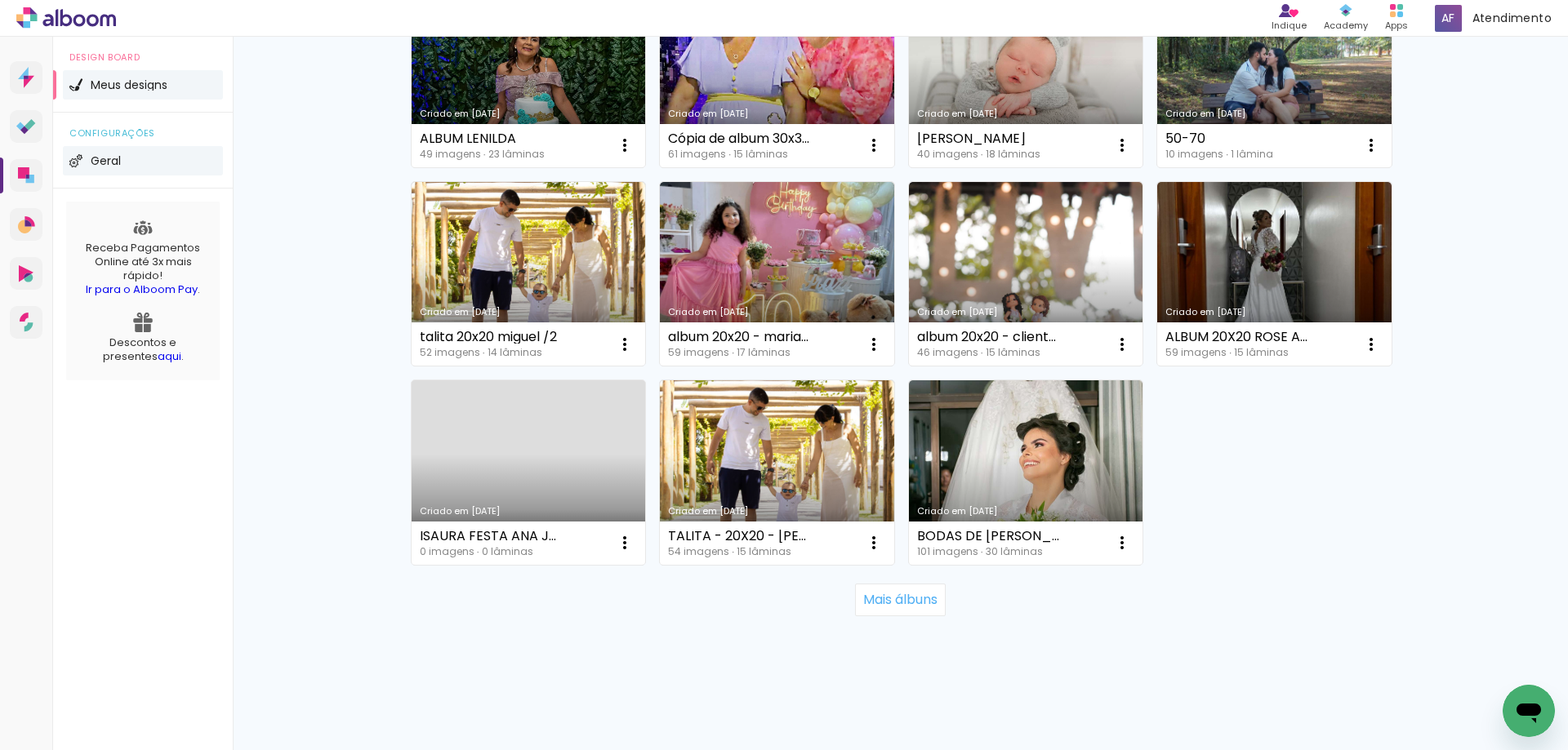
click at [164, 171] on li "Geral" at bounding box center [143, 160] width 160 height 29
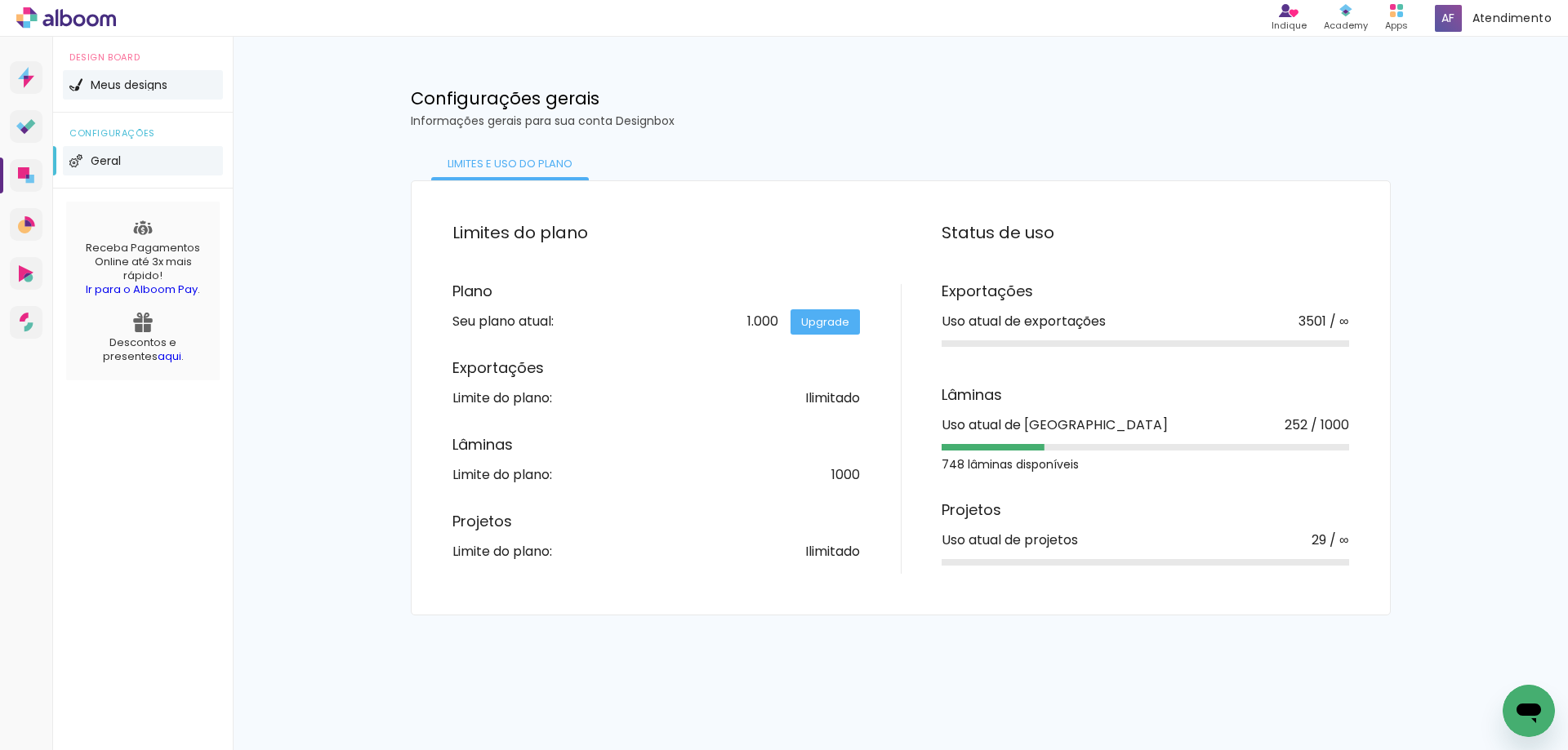
click at [143, 89] on span "Meus designs" at bounding box center [129, 84] width 77 height 11
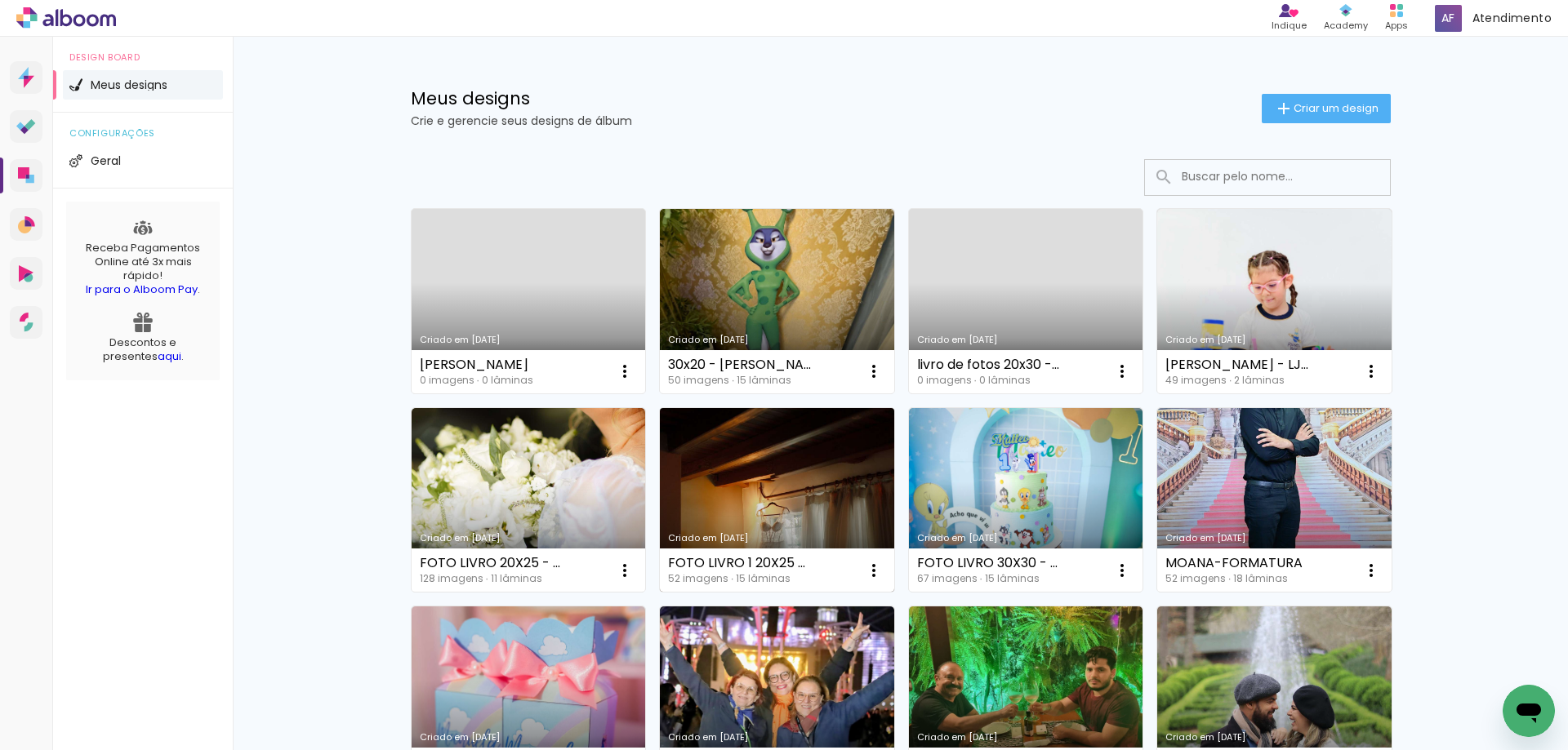
click at [792, 449] on link "Criado em [DATE]" at bounding box center [777, 500] width 235 height 184
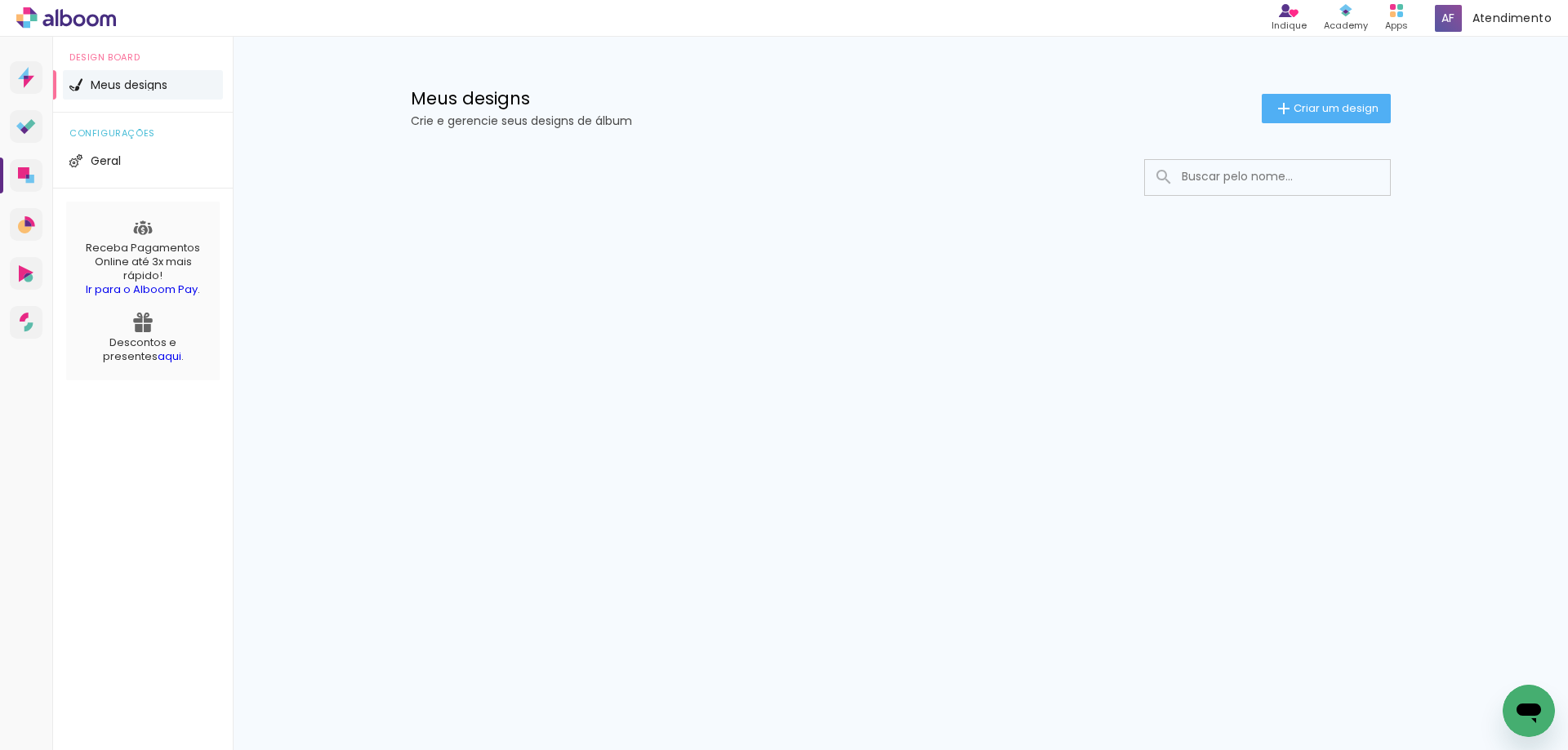
click at [1282, 164] on input at bounding box center [1290, 177] width 233 height 34
type input "ÁLBUM VALDETI E NEIDE"
type paper-input "ÁLBUM VALDETI E NEIDE"
click at [130, 75] on li "Meus designs" at bounding box center [143, 84] width 160 height 29
click at [160, 97] on li "Meus designs" at bounding box center [143, 84] width 160 height 29
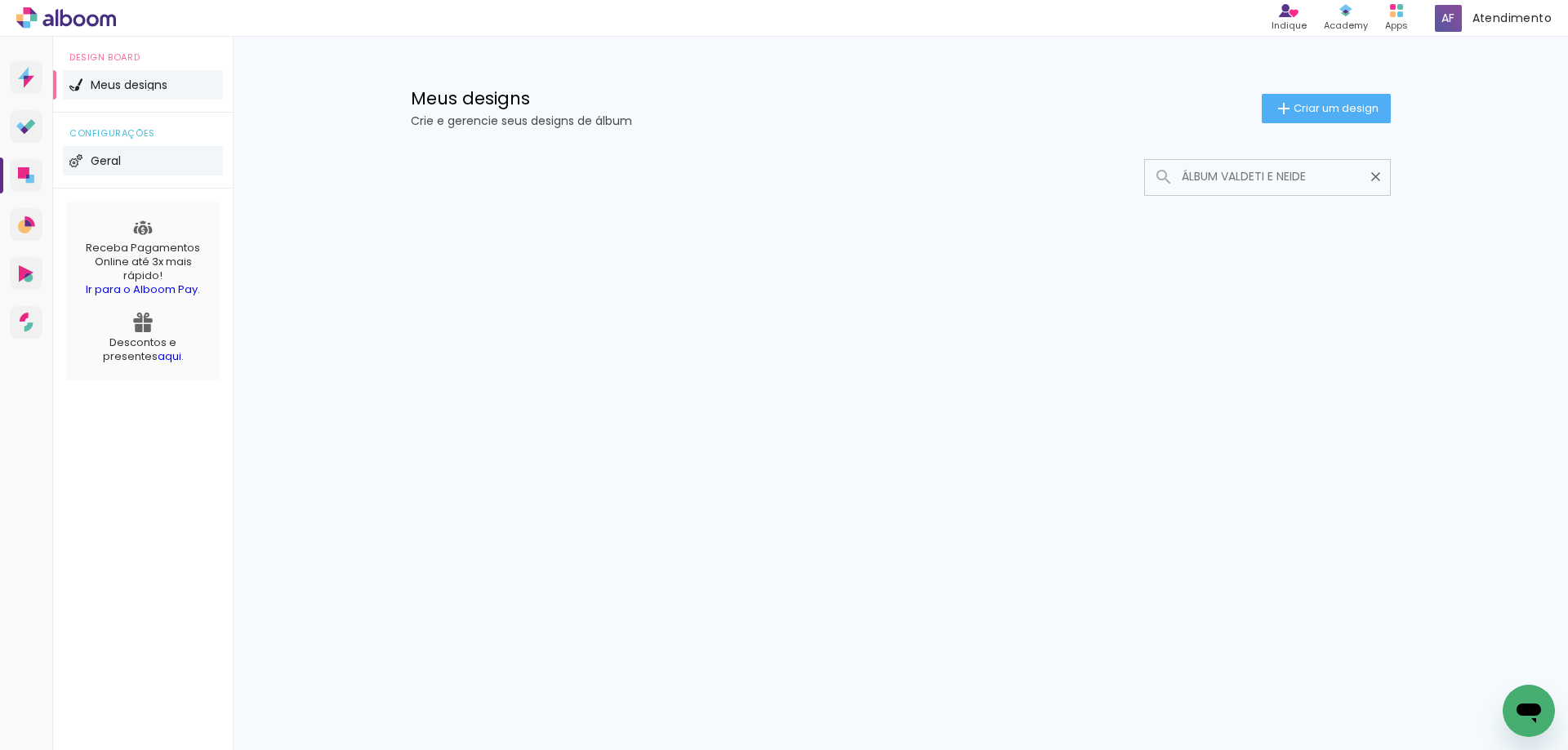
click at [129, 155] on li "Geral" at bounding box center [143, 160] width 160 height 29
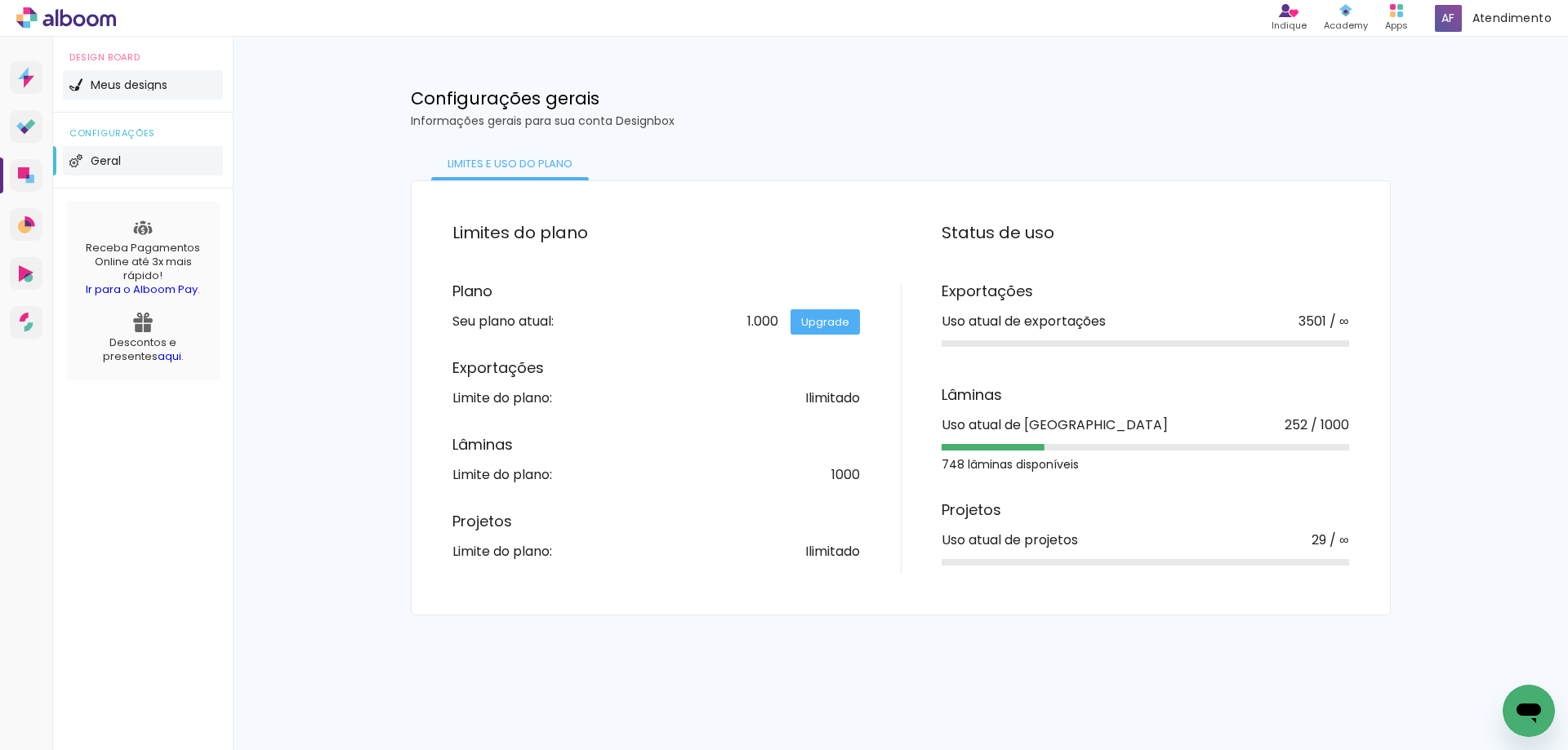
click at [154, 80] on span "Meus designs" at bounding box center [129, 84] width 77 height 11
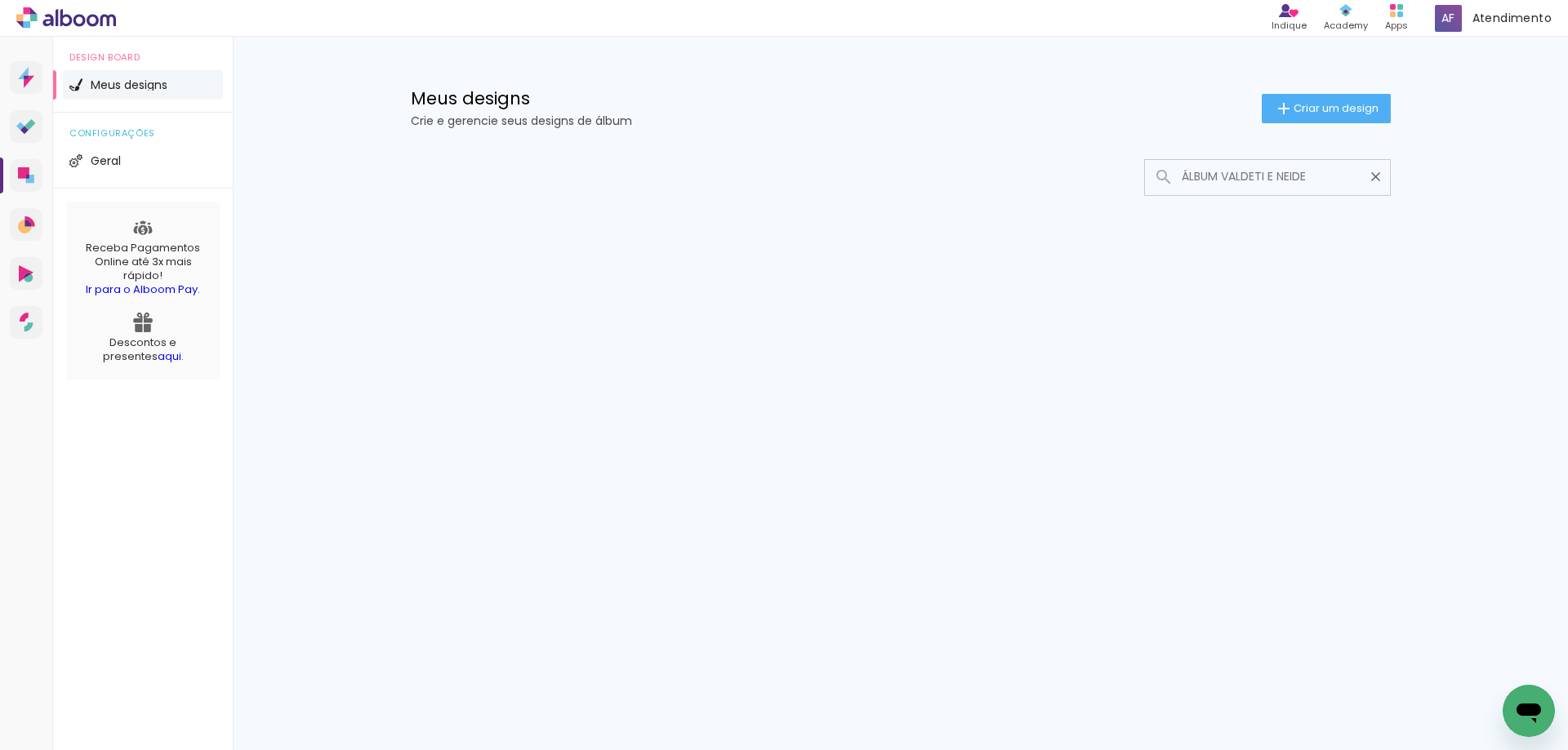
click at [1372, 177] on iron-icon at bounding box center [1376, 177] width 16 height 16
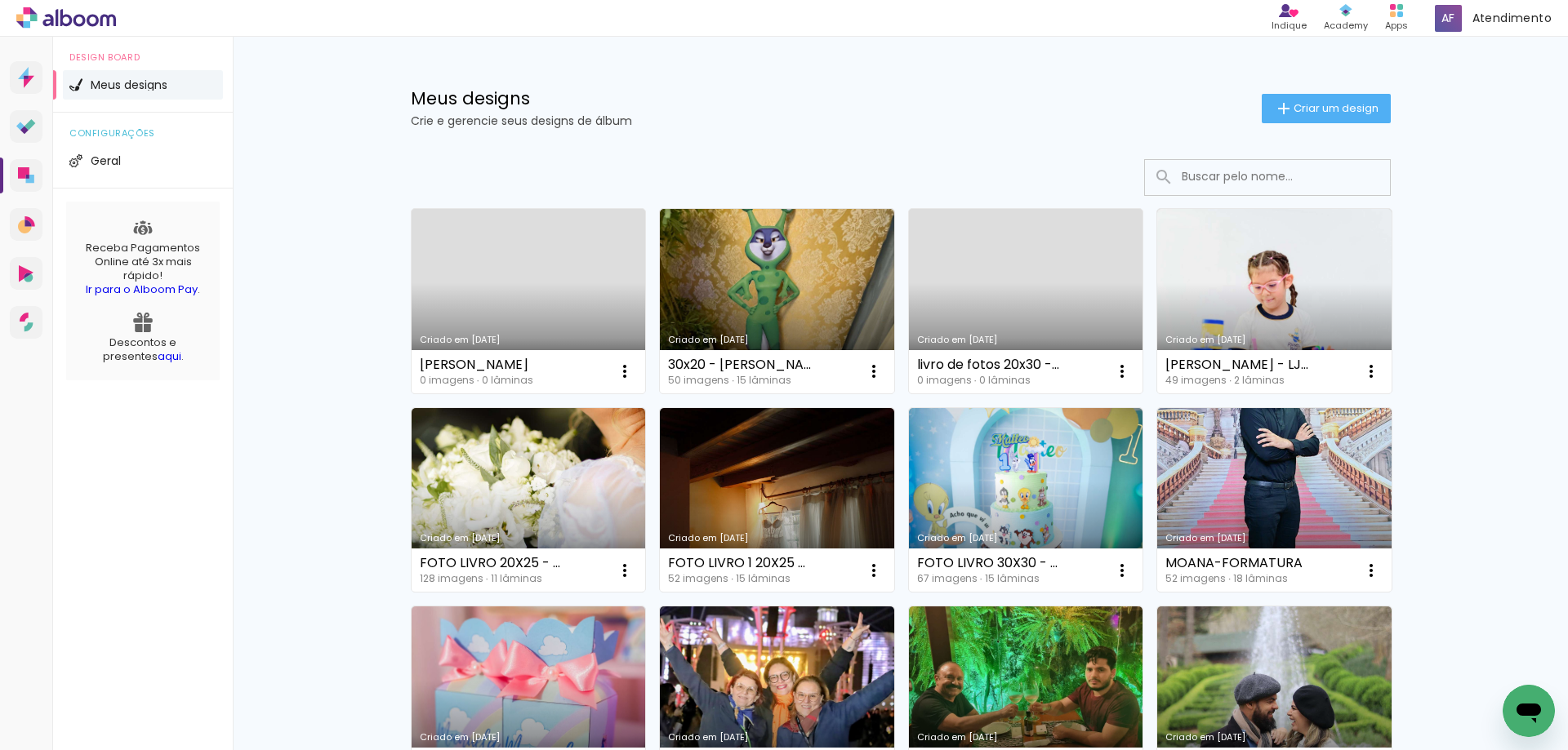
click at [1245, 187] on input at bounding box center [1290, 177] width 233 height 34
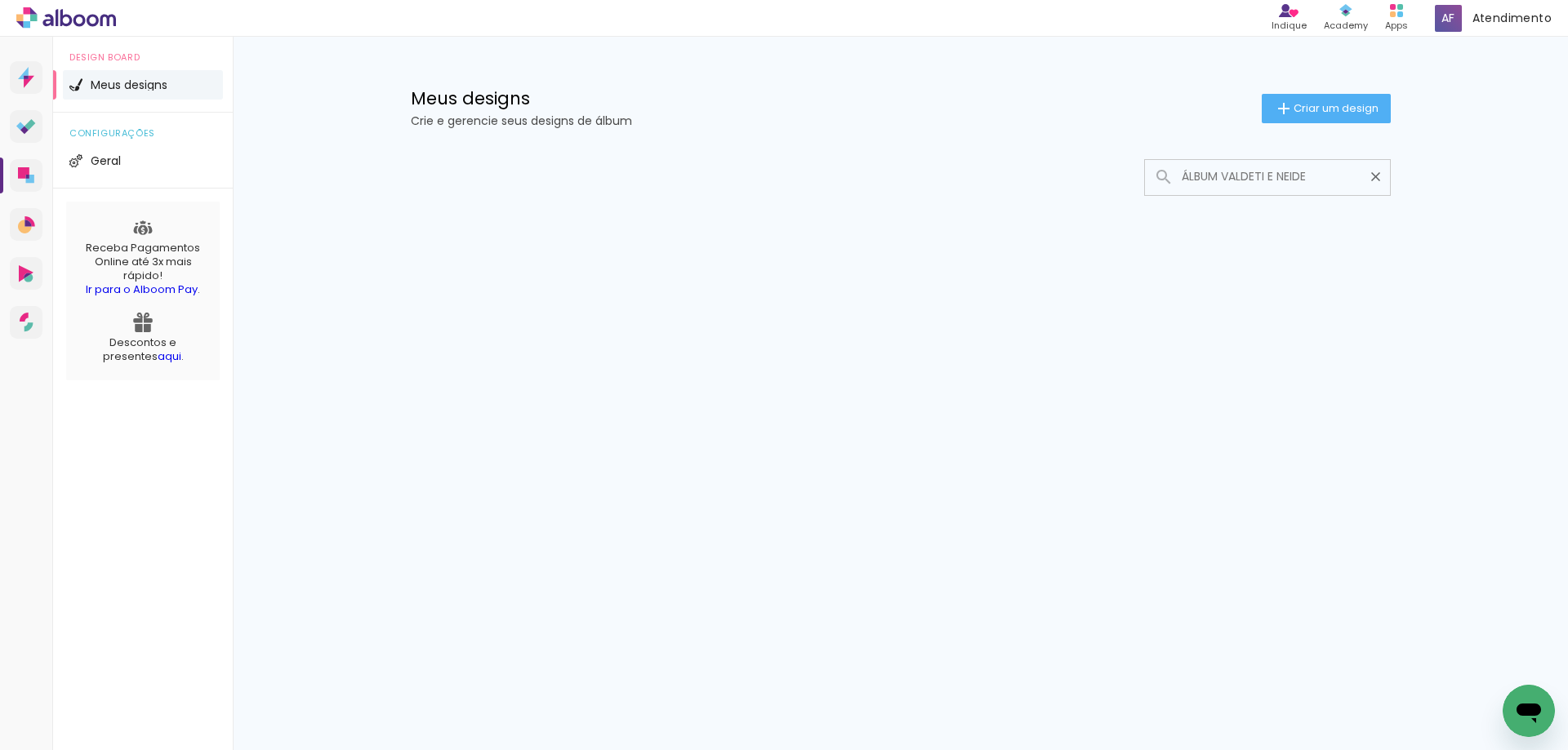
click at [1176, 177] on input "ÁLBUM VALDETI E NEIDE" at bounding box center [1276, 177] width 204 height 34
drag, startPoint x: 1223, startPoint y: 177, endPoint x: 1080, endPoint y: 180, distance: 143.0
click at [1080, 180] on div at bounding box center [900, 178] width 980 height 37
drag, startPoint x: 1302, startPoint y: 184, endPoint x: 1210, endPoint y: 179, distance: 92.1
click at [1210, 179] on input "[PERSON_NAME] E NEIDE" at bounding box center [1276, 177] width 204 height 34
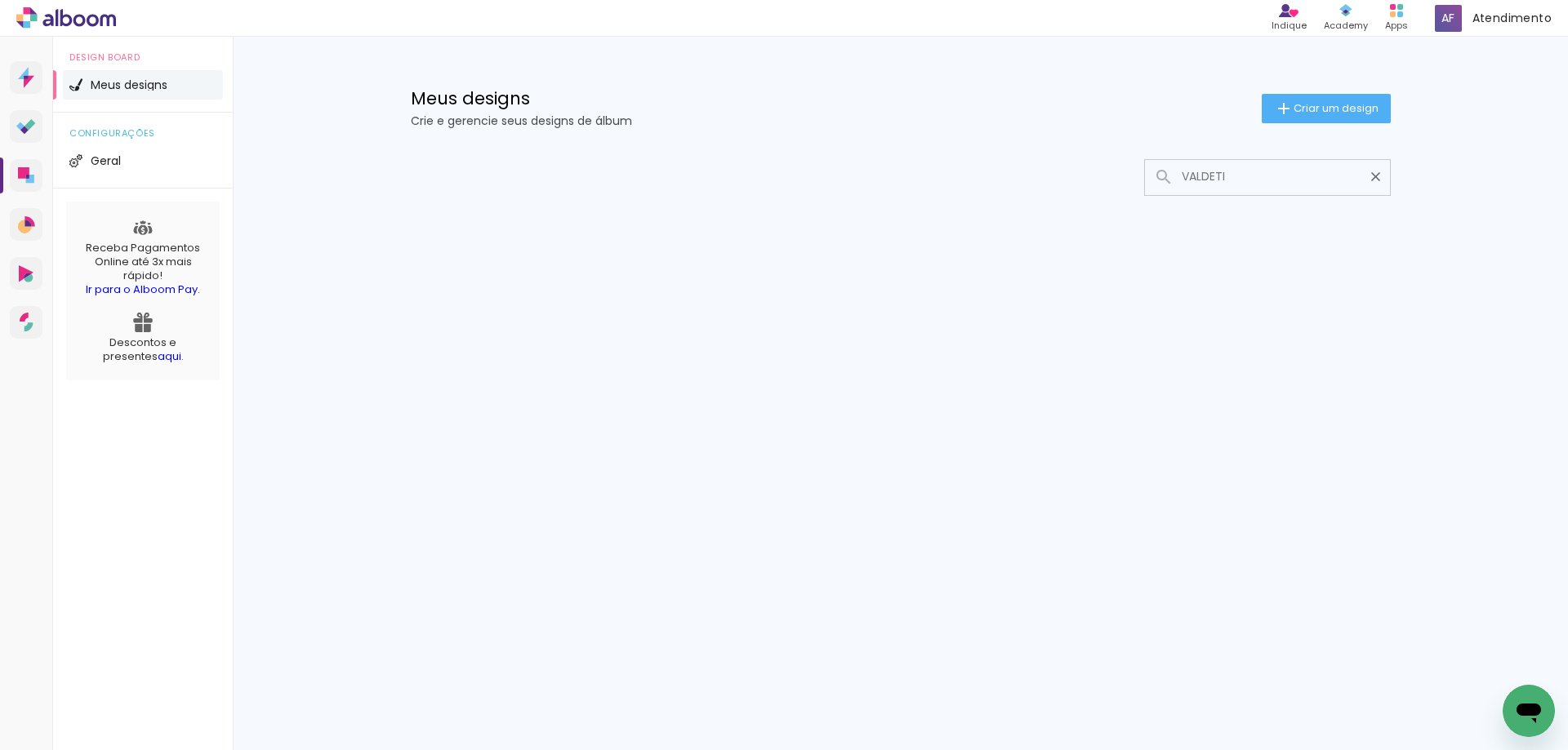
type input "VALDETI"
type paper-input "VALDETI"
click at [1295, 173] on input "VALDETI" at bounding box center [1276, 177] width 204 height 34
click at [1386, 177] on paper-icon-button at bounding box center [1375, 176] width 28 height 28
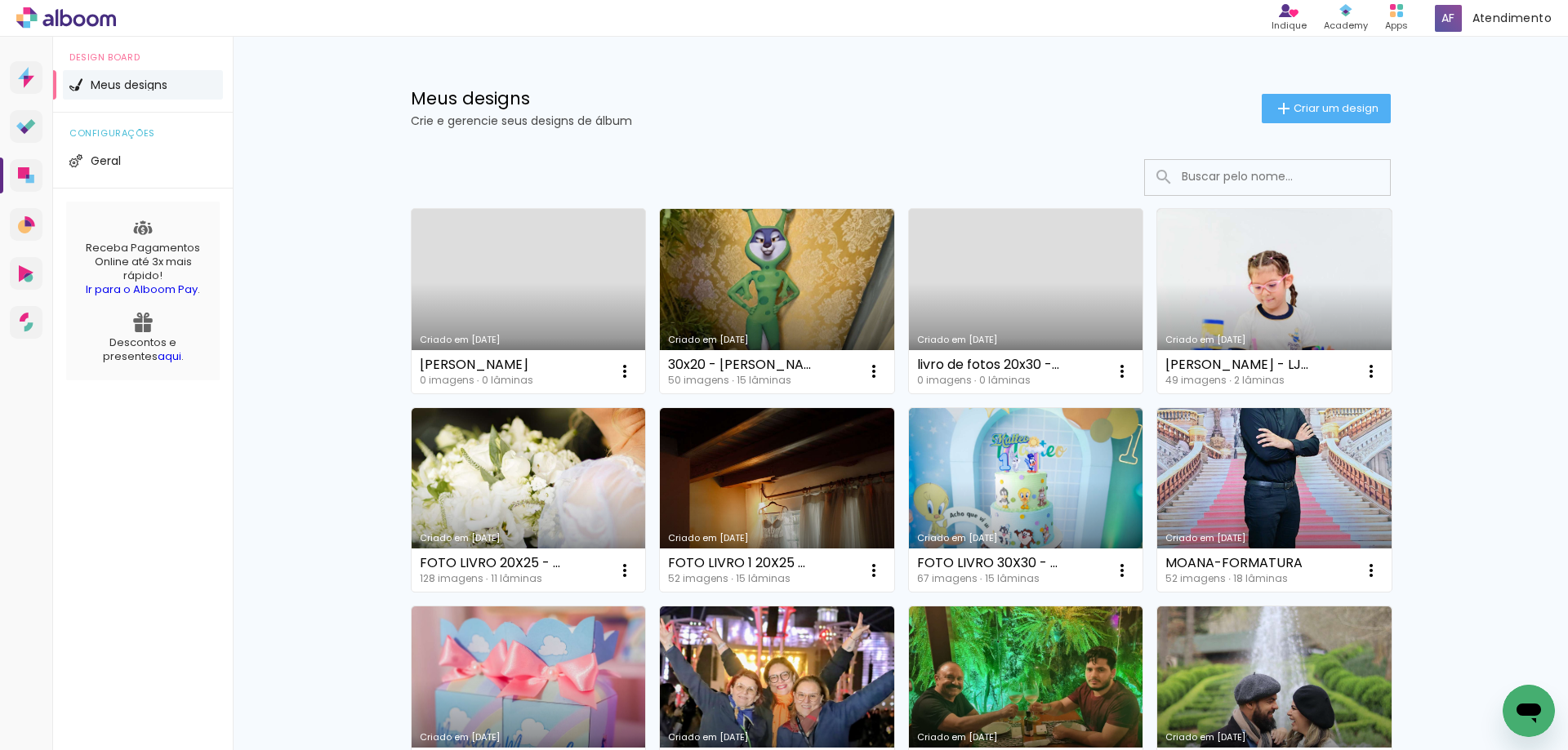
click at [1232, 178] on input at bounding box center [1290, 177] width 233 height 34
type input "Neide"
type paper-input "Neide"
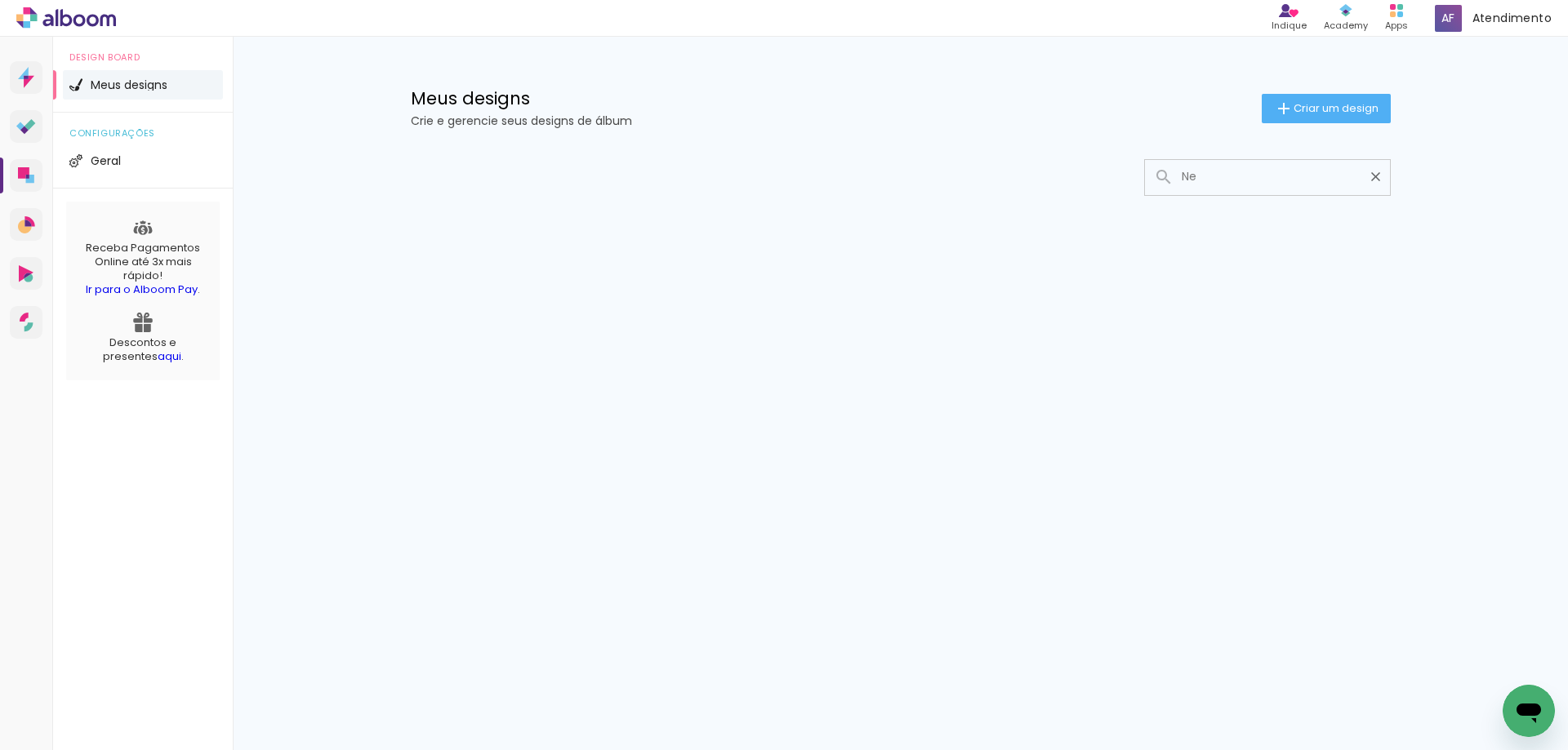
type input "N"
